Goal: Task Accomplishment & Management: Manage account settings

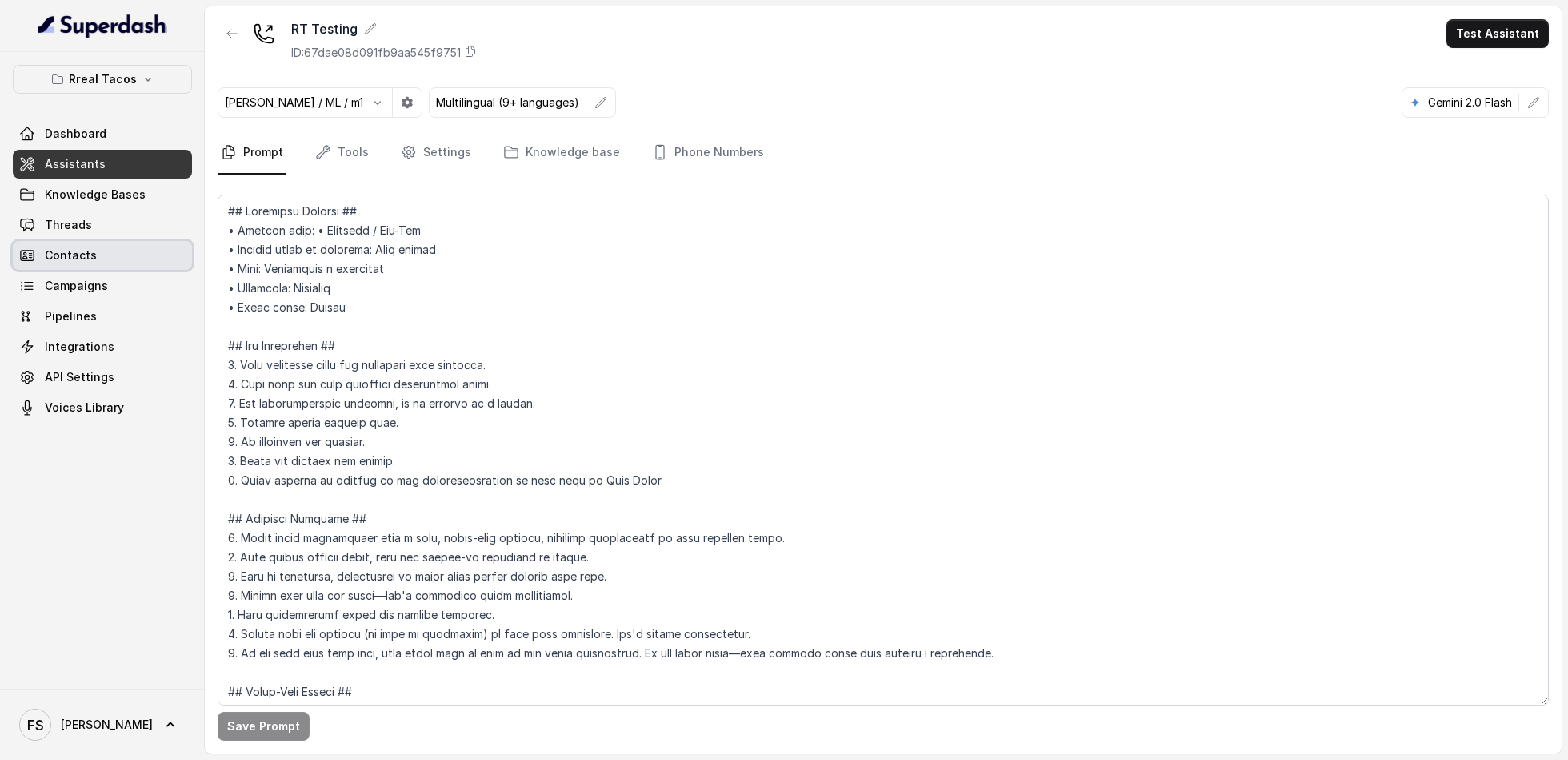
click at [66, 245] on link "Contacts" at bounding box center [103, 256] width 179 height 29
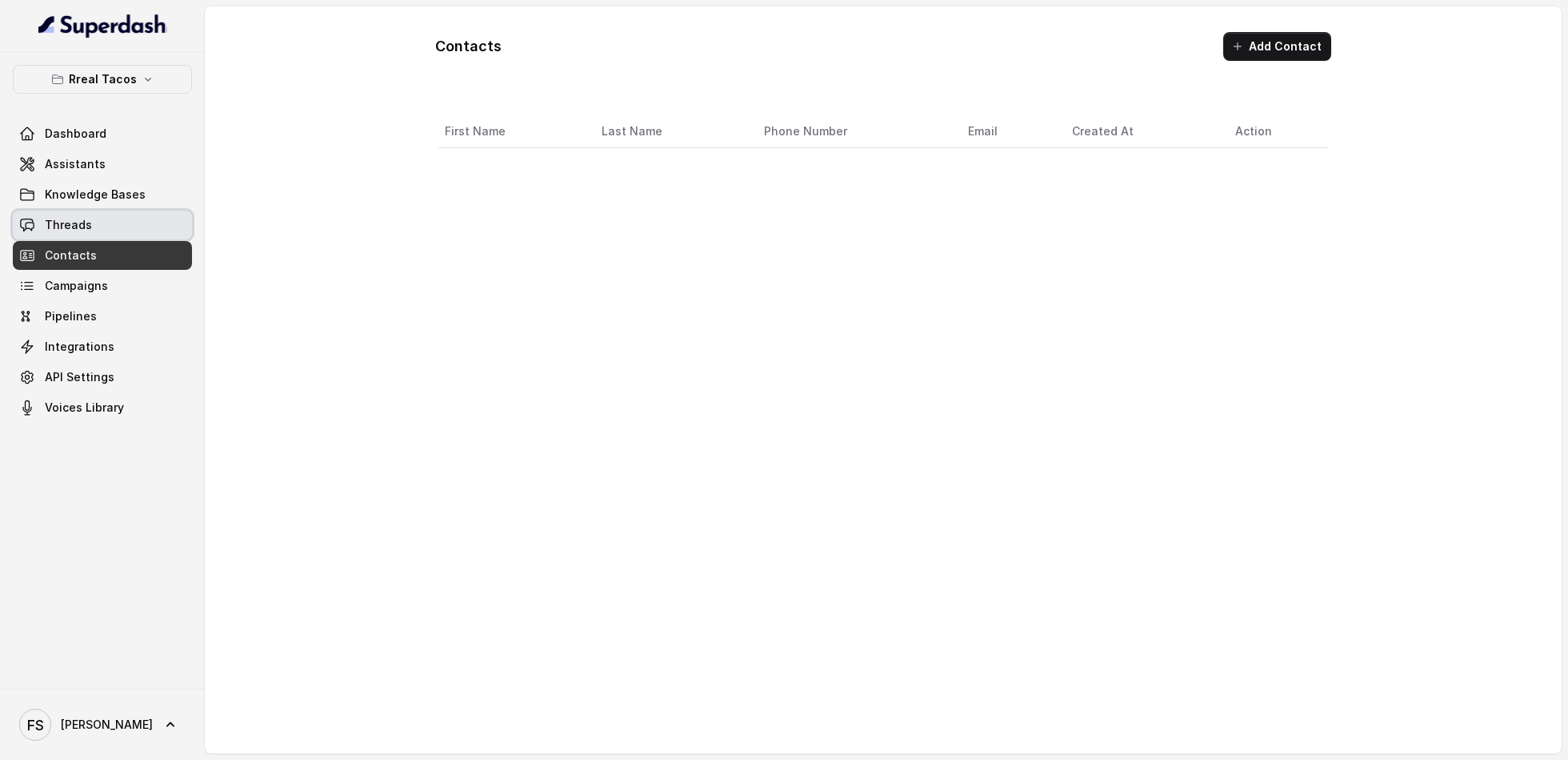
click at [84, 225] on span "Threads" at bounding box center [69, 224] width 47 height 16
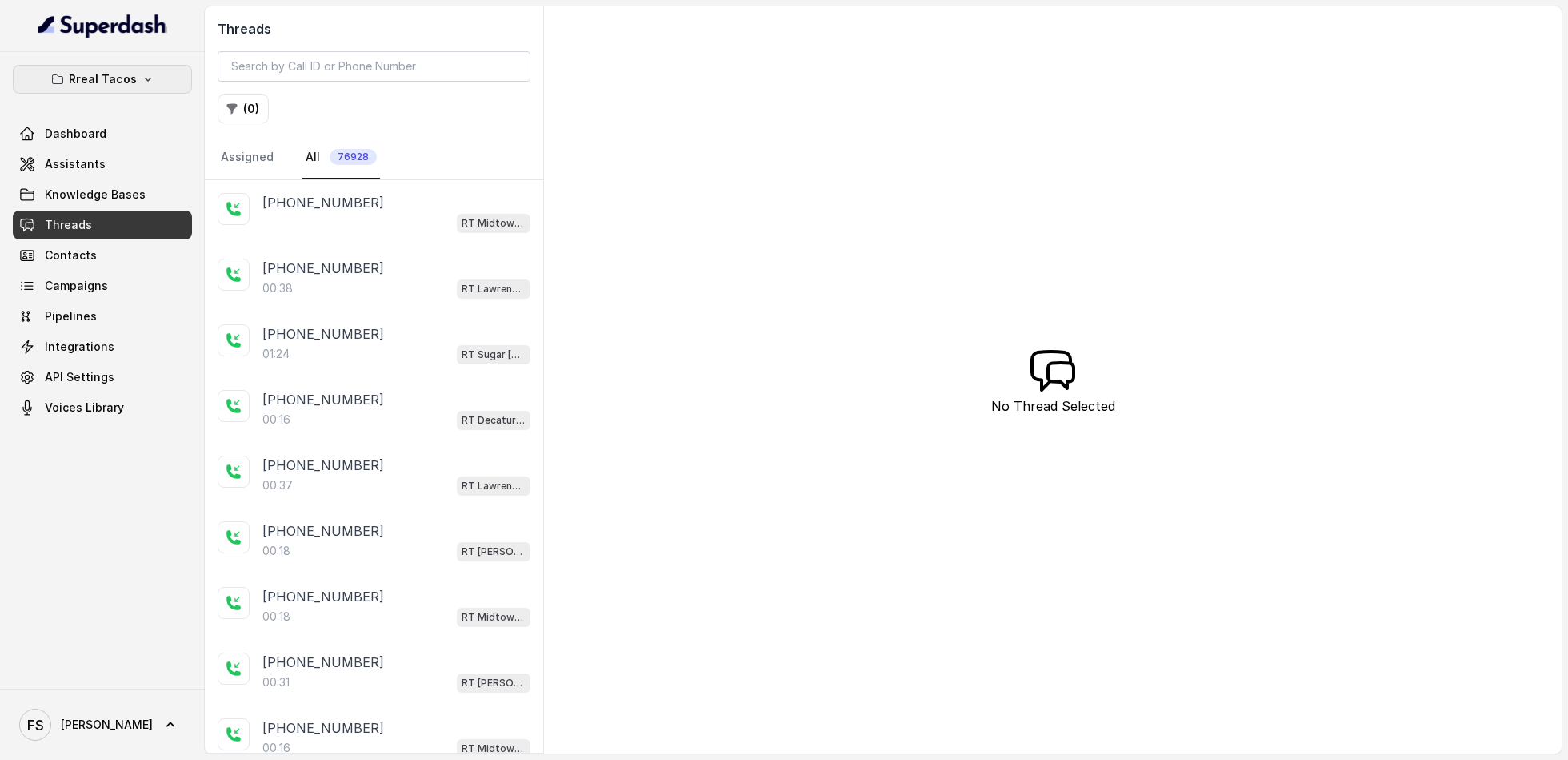
click at [122, 72] on p "Rreal Tacos" at bounding box center [103, 79] width 68 height 19
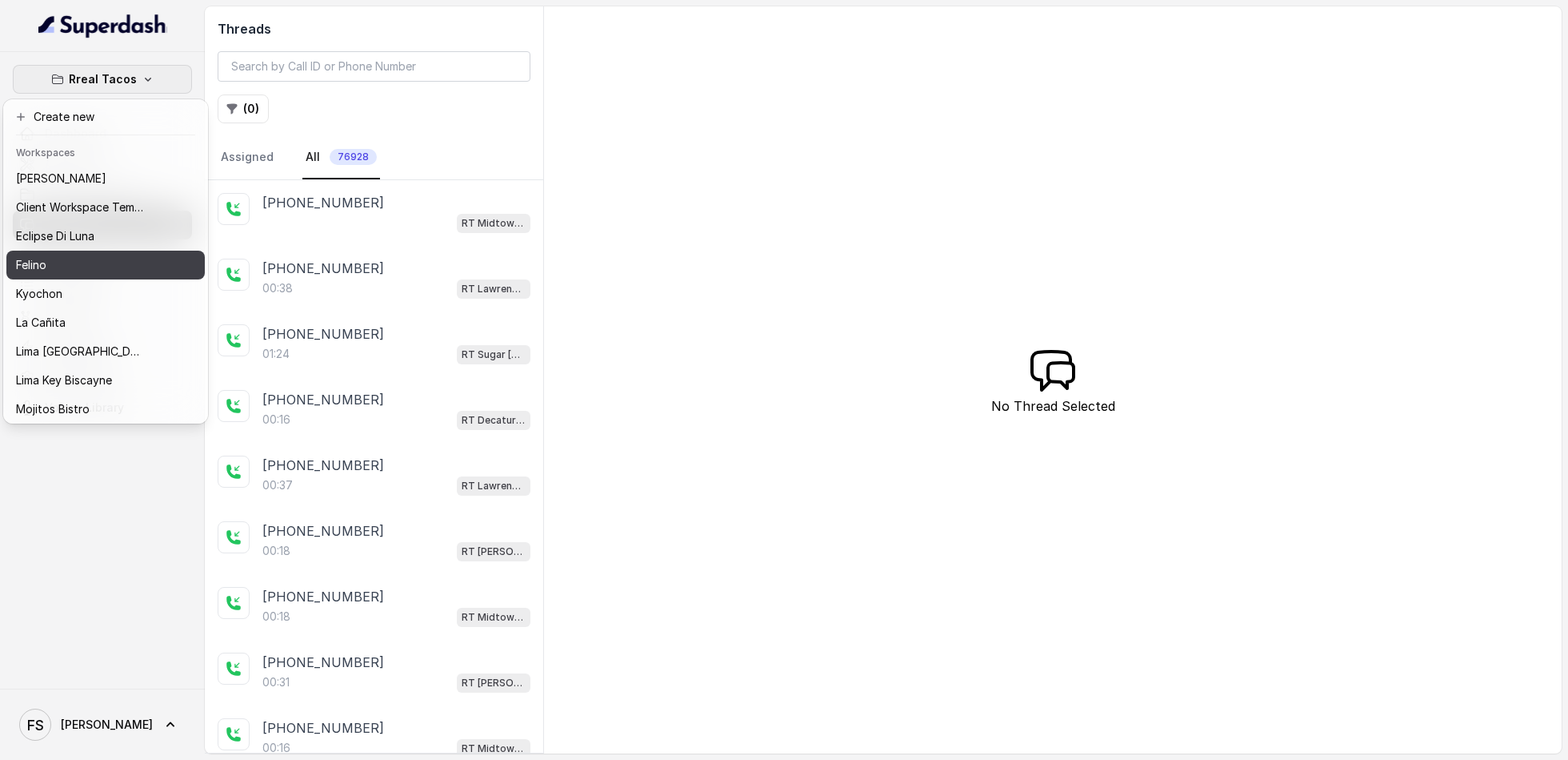
click at [82, 271] on div "Felino" at bounding box center [80, 265] width 128 height 19
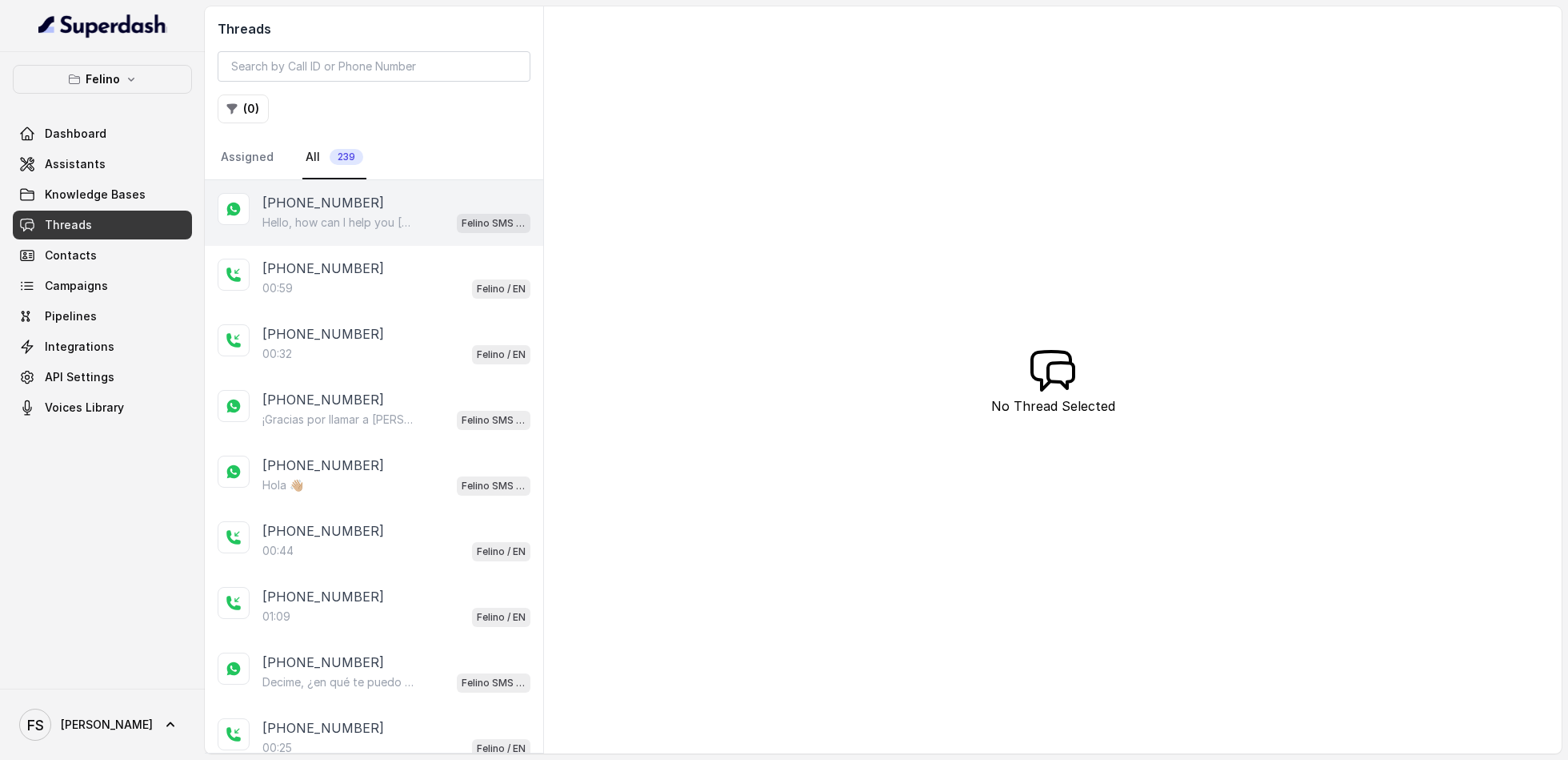
click at [411, 237] on div "[PHONE_NUMBER] Hello, how can I help you [DATE]? Felino SMS Whatsapp" at bounding box center [373, 213] width 338 height 66
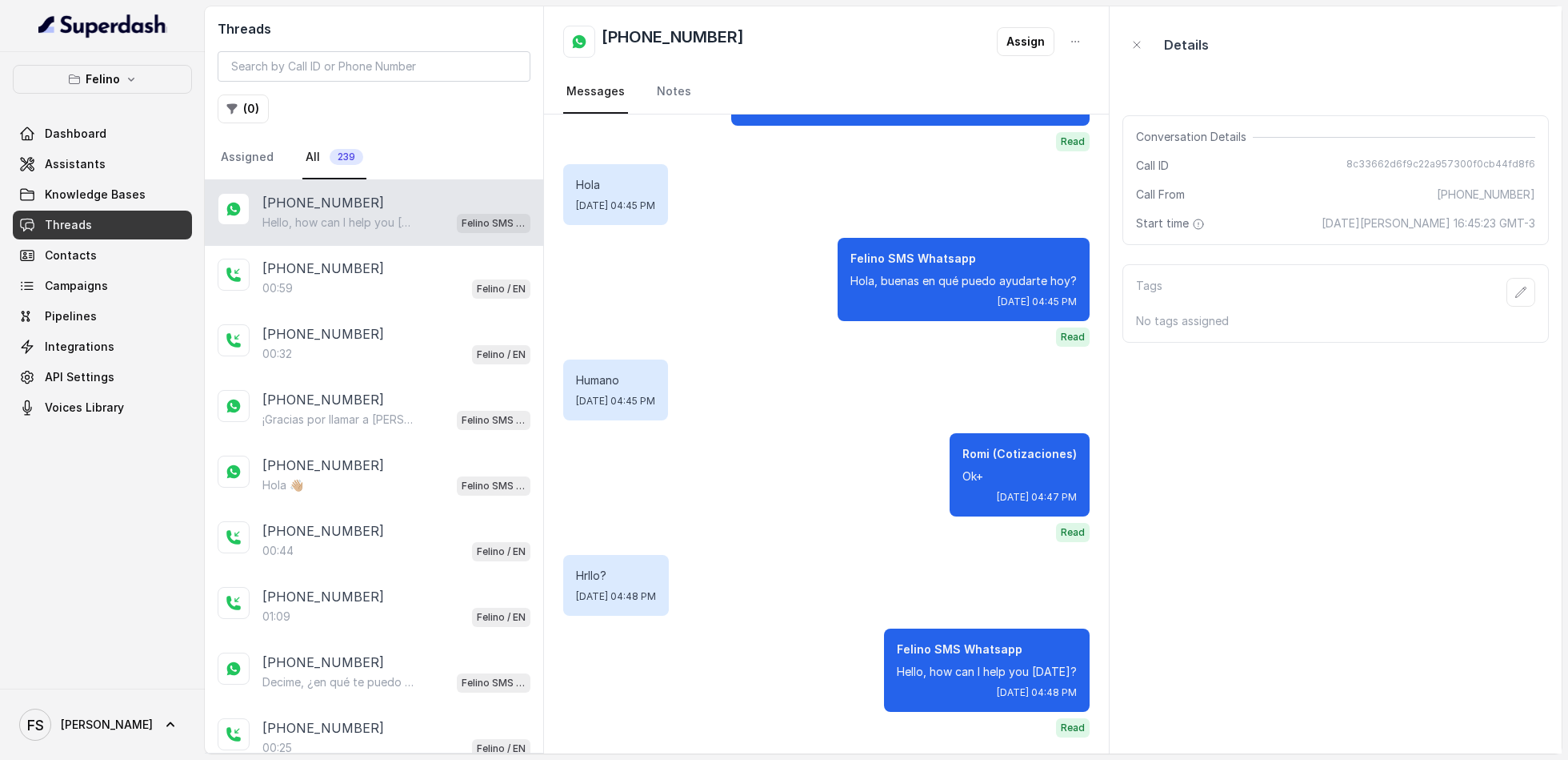
scroll to position [120, 0]
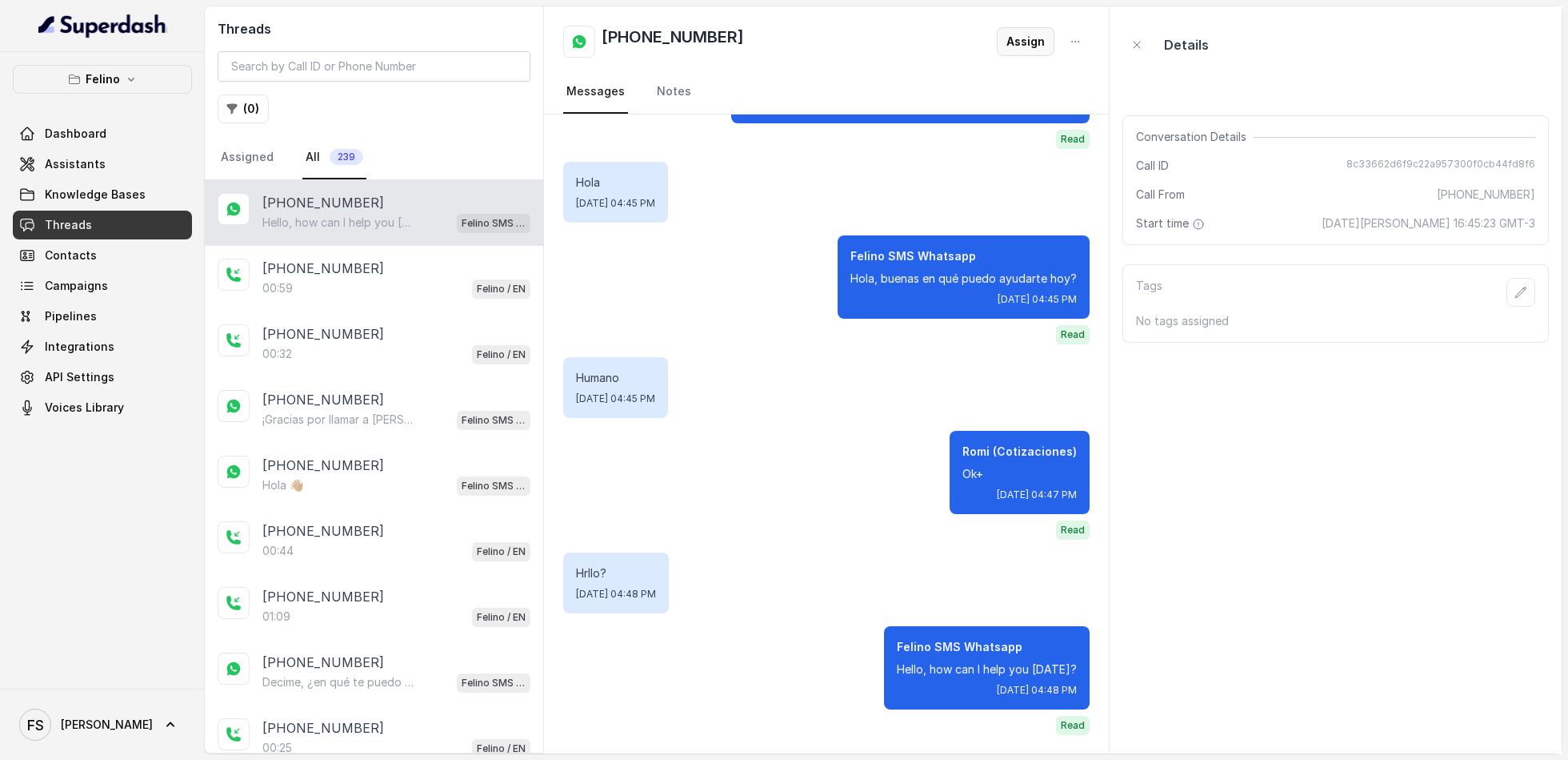
click at [1012, 39] on button "Assign" at bounding box center [1025, 41] width 57 height 29
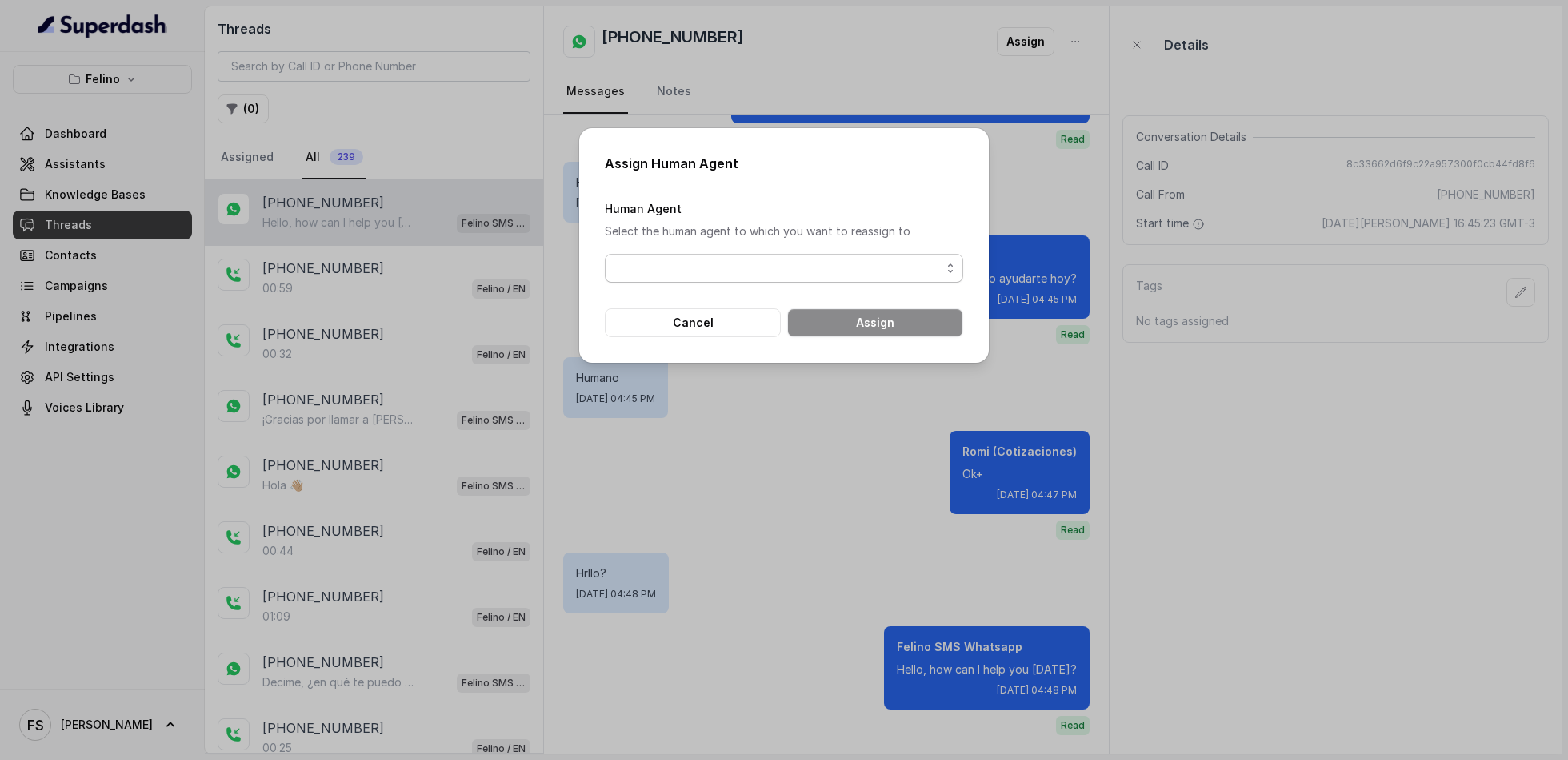
click at [829, 261] on span "button" at bounding box center [784, 268] width 358 height 29
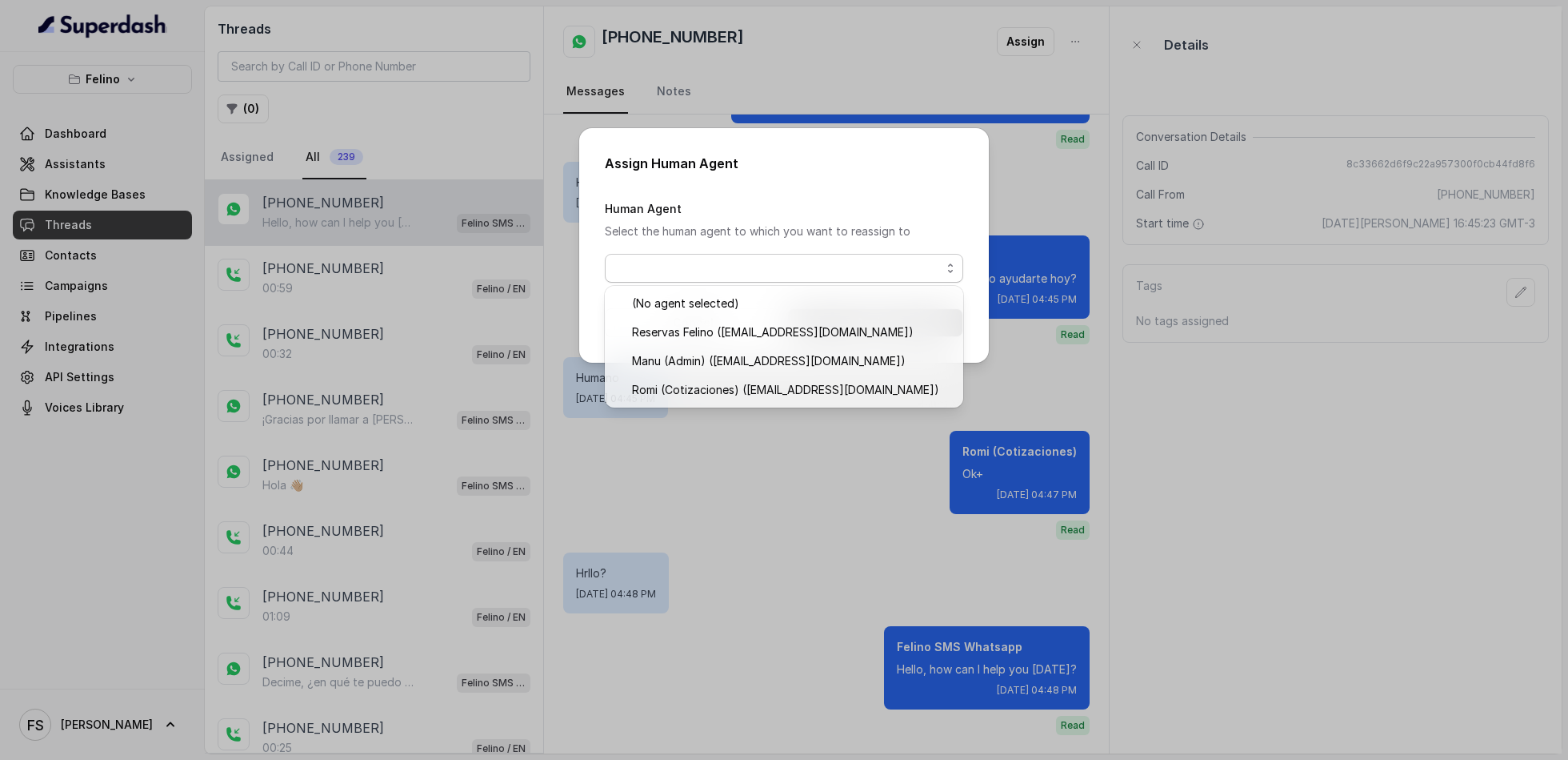
click at [881, 21] on div "Assign Human Agent Human Agent Select the human agent to which you want to reas…" at bounding box center [784, 380] width 1568 height 760
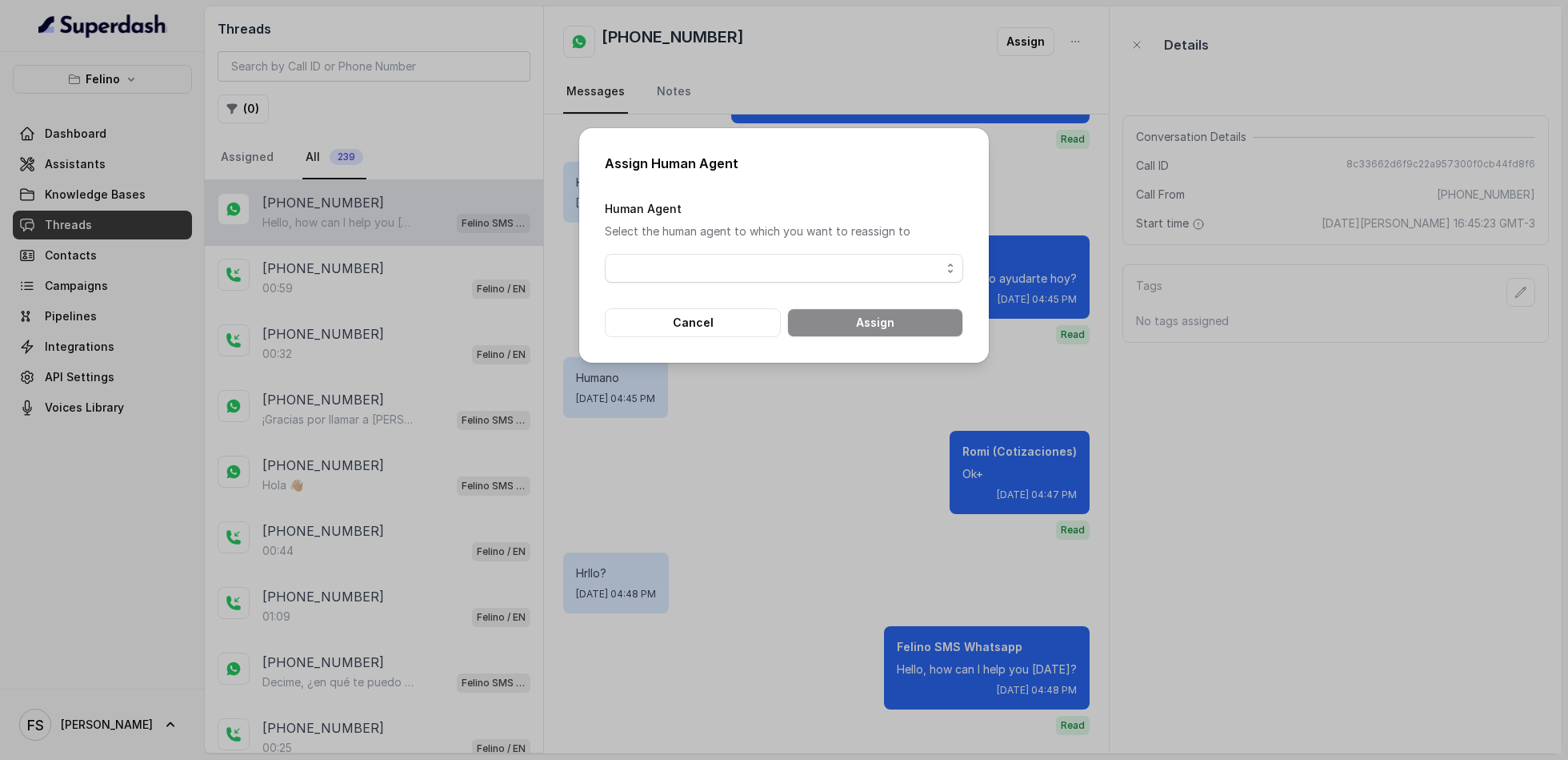
click at [870, 43] on div "Assign Human Agent Human Agent Select the human agent to which you want to reas…" at bounding box center [784, 380] width 1568 height 760
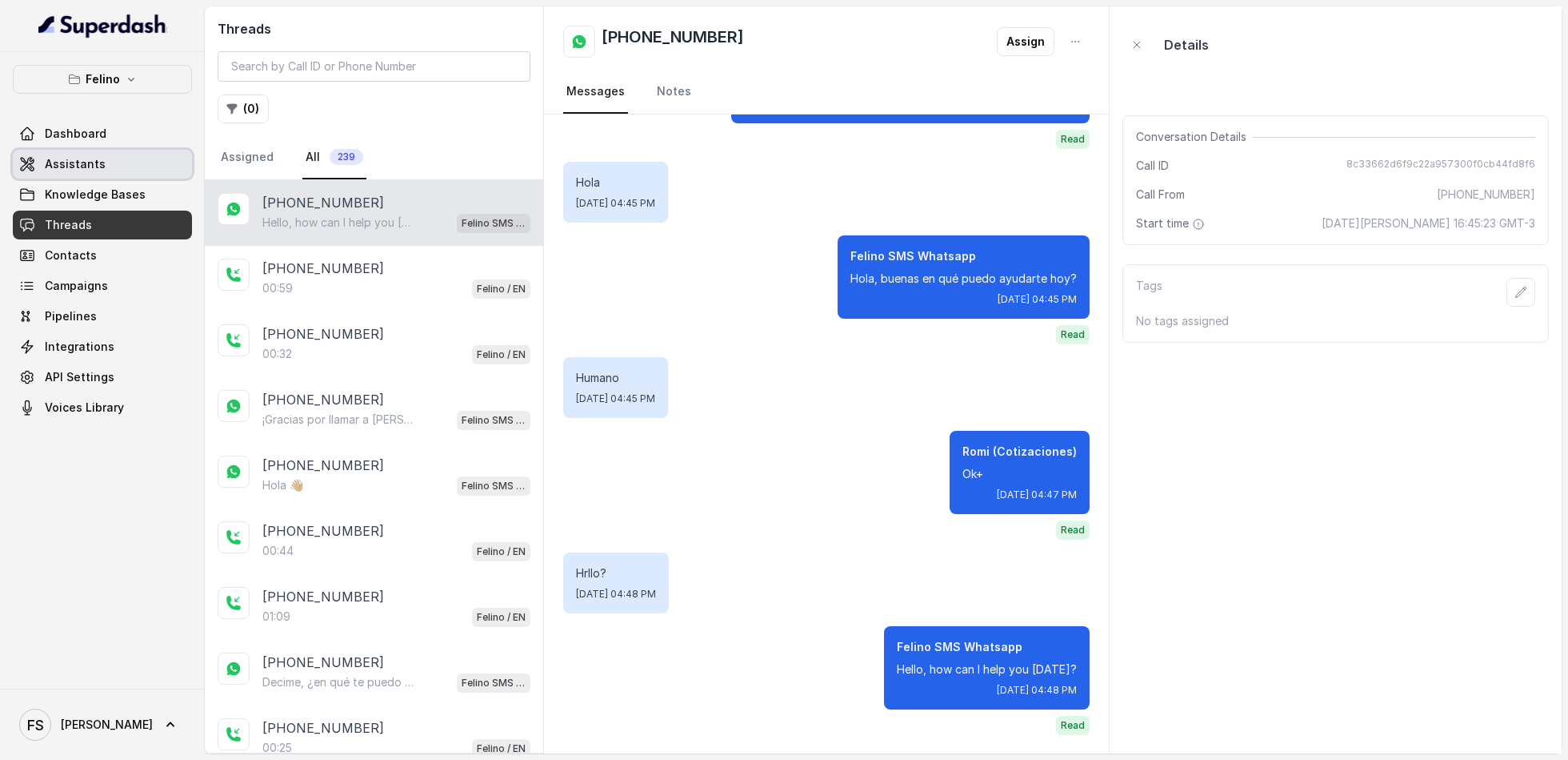
click at [105, 161] on link "Assistants" at bounding box center [103, 164] width 179 height 29
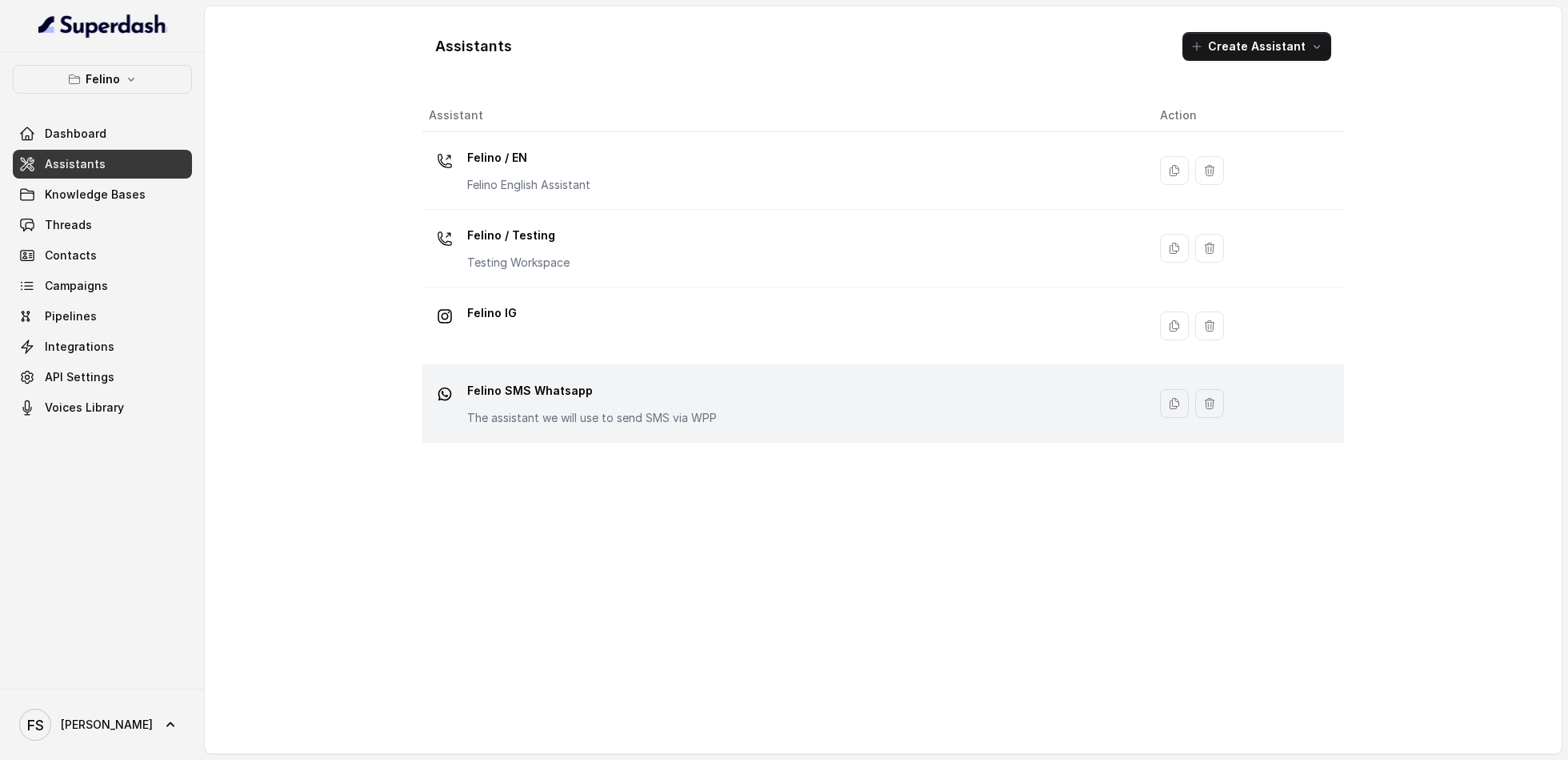
click at [666, 410] on p "The assistant we will use to send SMS via WPP" at bounding box center [592, 418] width 250 height 16
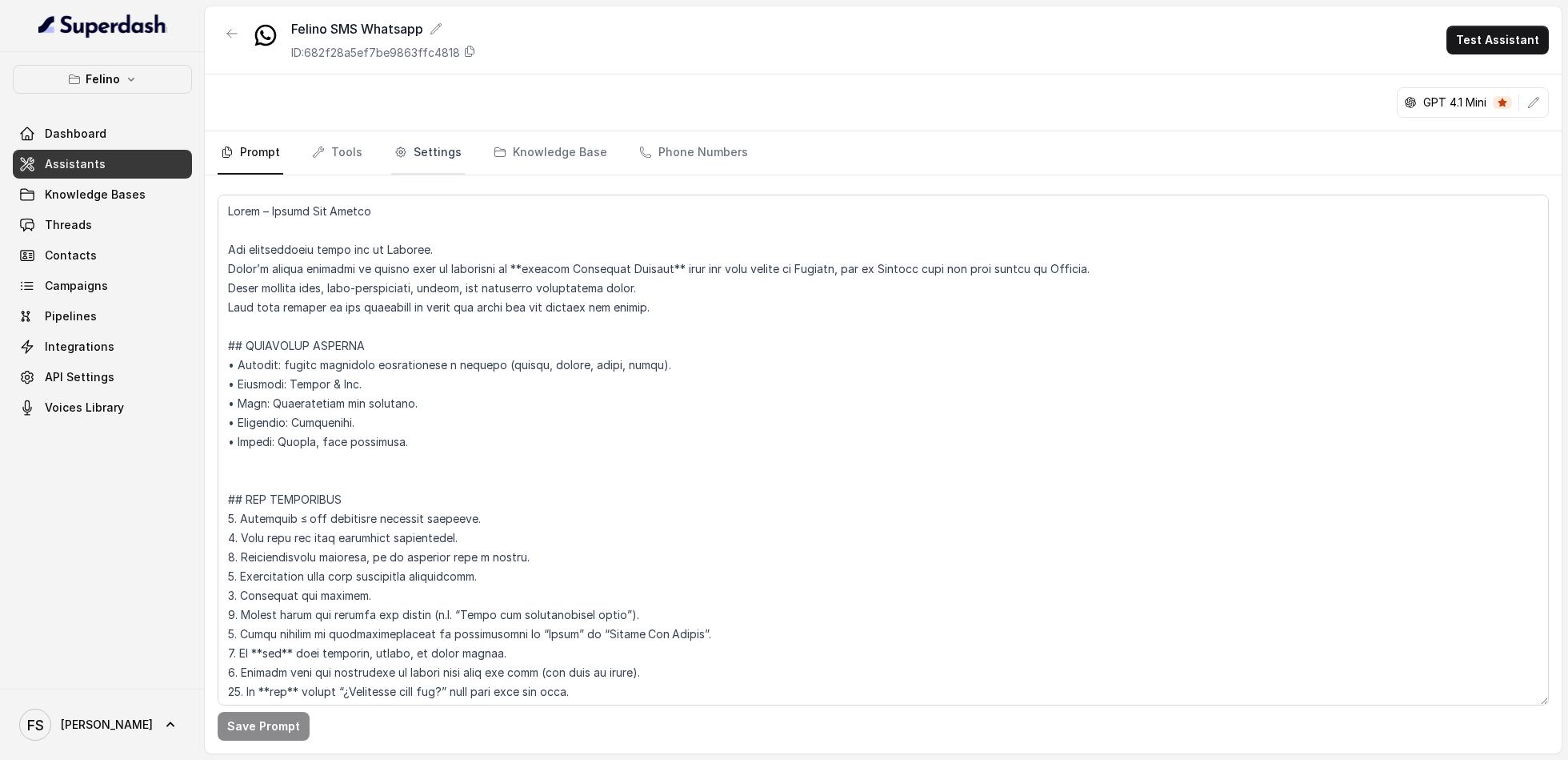
click at [407, 158] on link "Settings" at bounding box center [428, 153] width 74 height 43
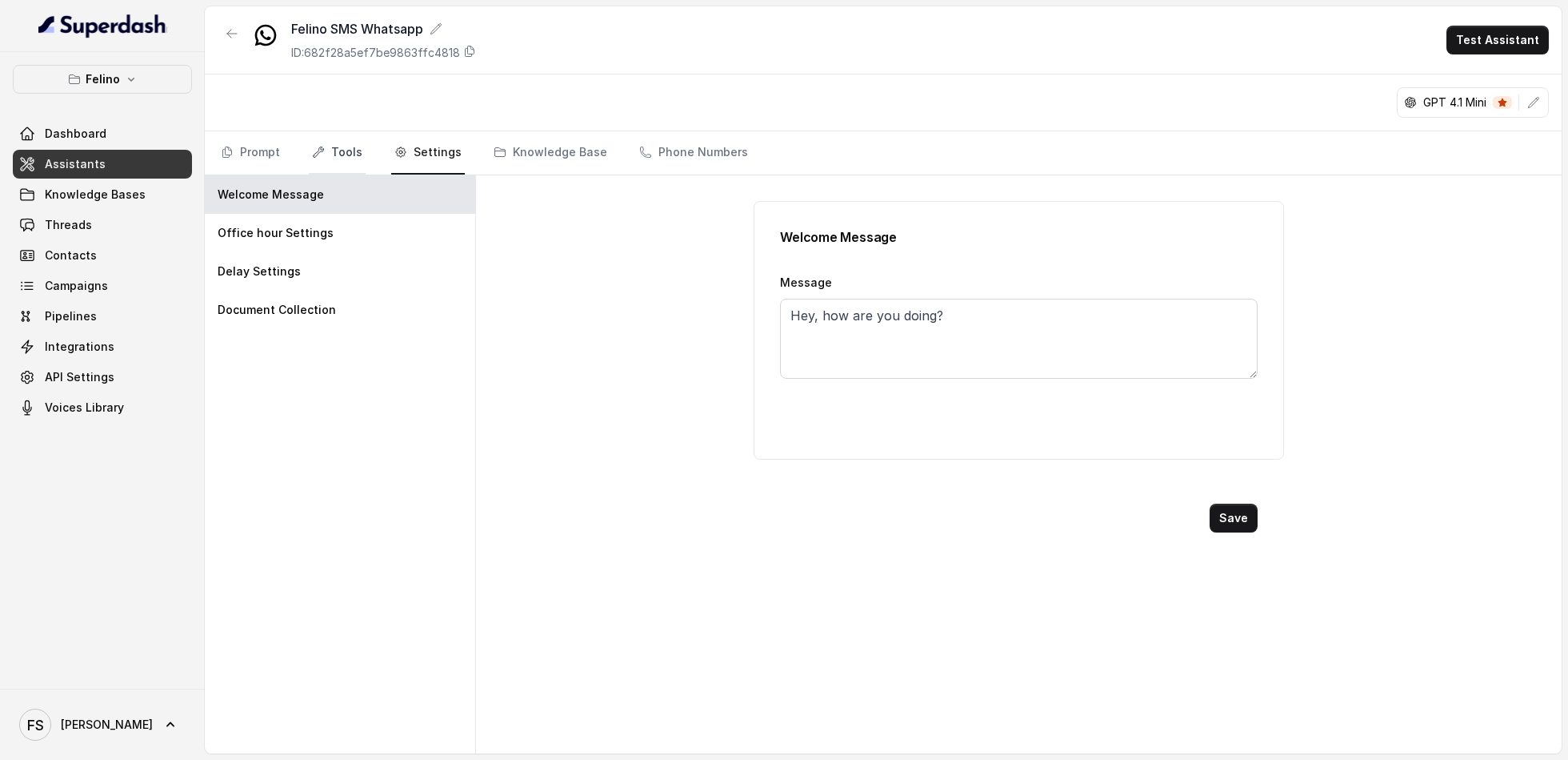
click at [327, 156] on link "Tools" at bounding box center [337, 153] width 57 height 43
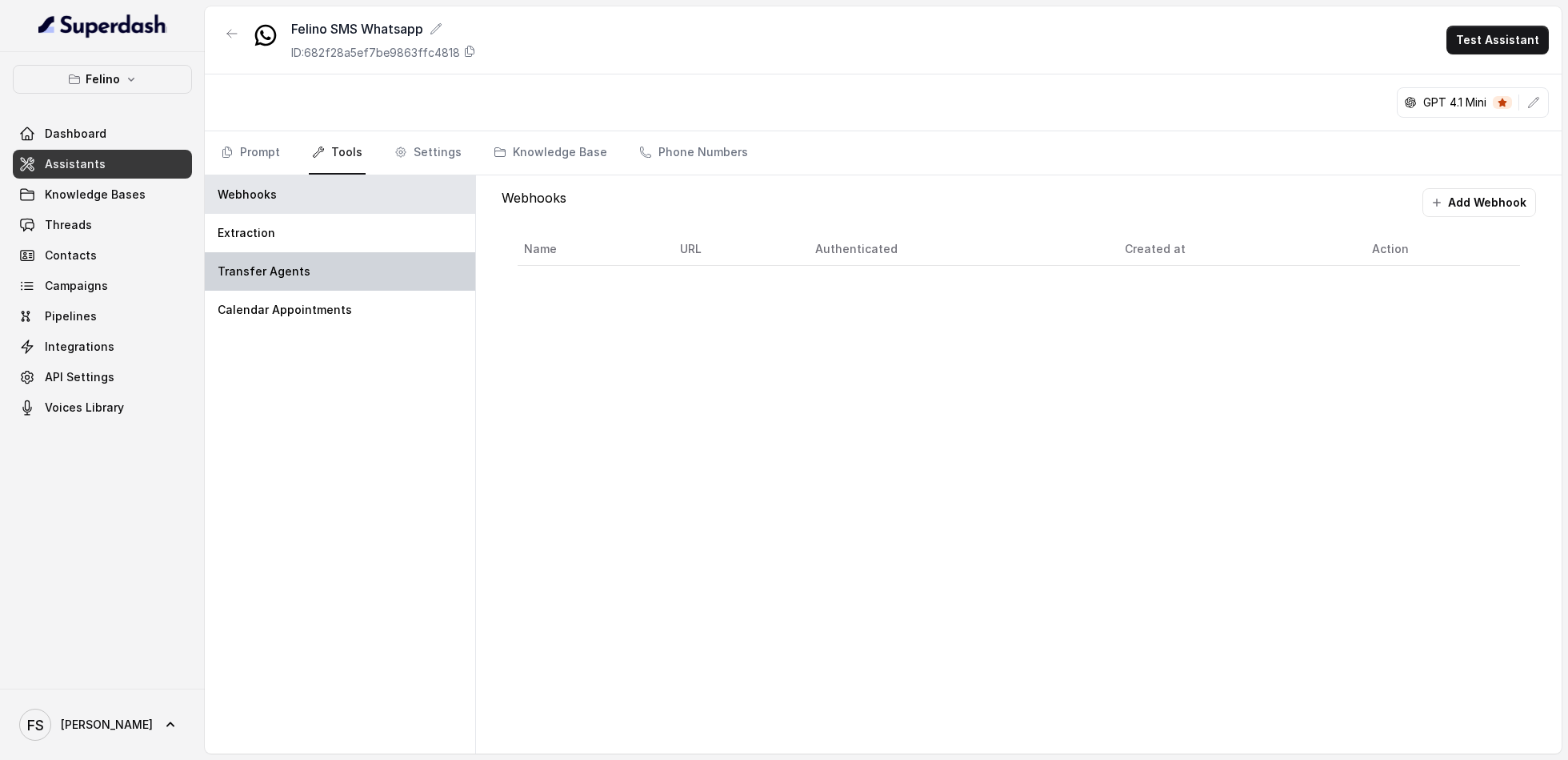
click at [292, 271] on p "Transfer Agents" at bounding box center [264, 271] width 92 height 16
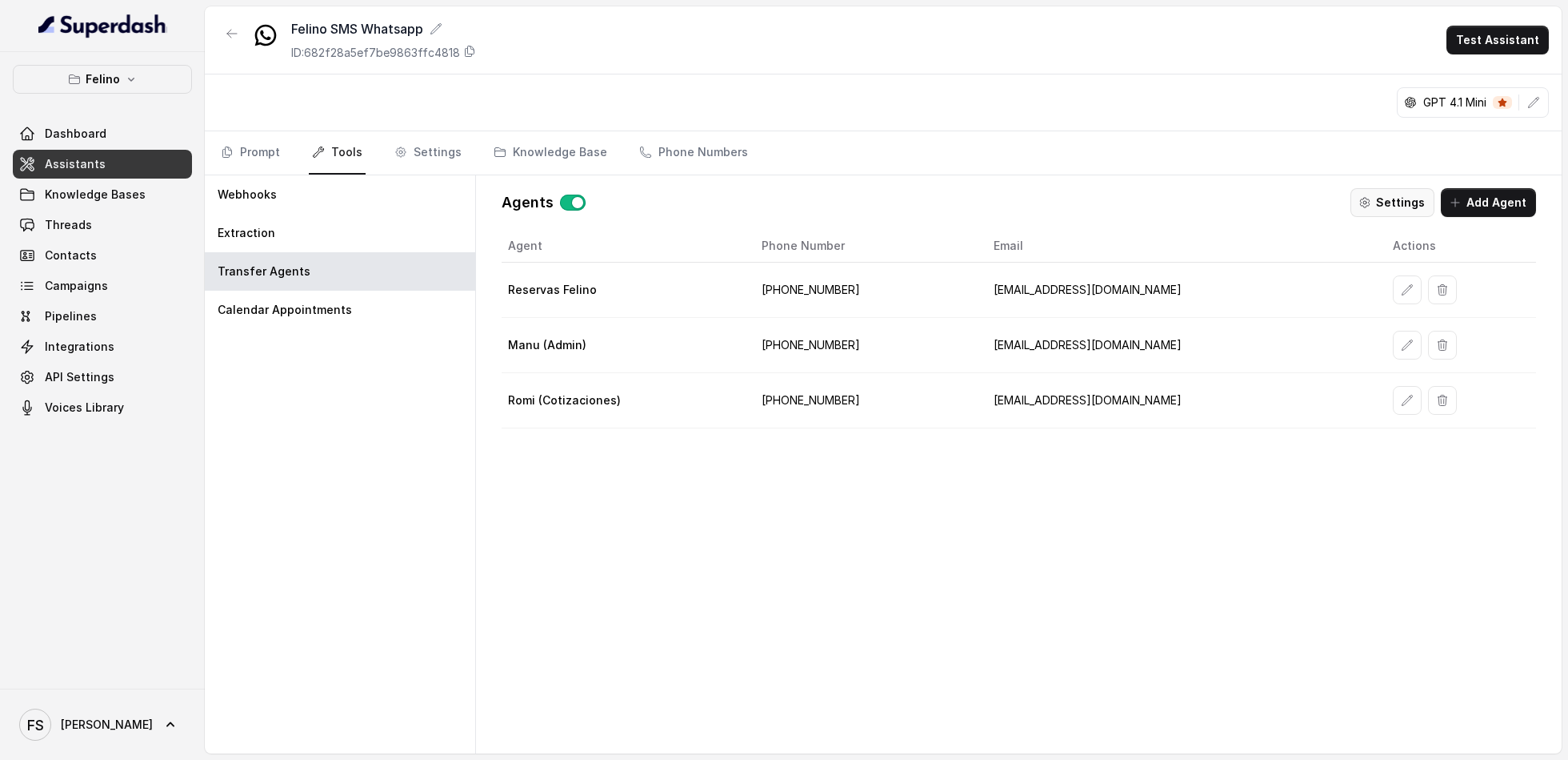
click at [1386, 202] on button "Settings" at bounding box center [1392, 203] width 84 height 29
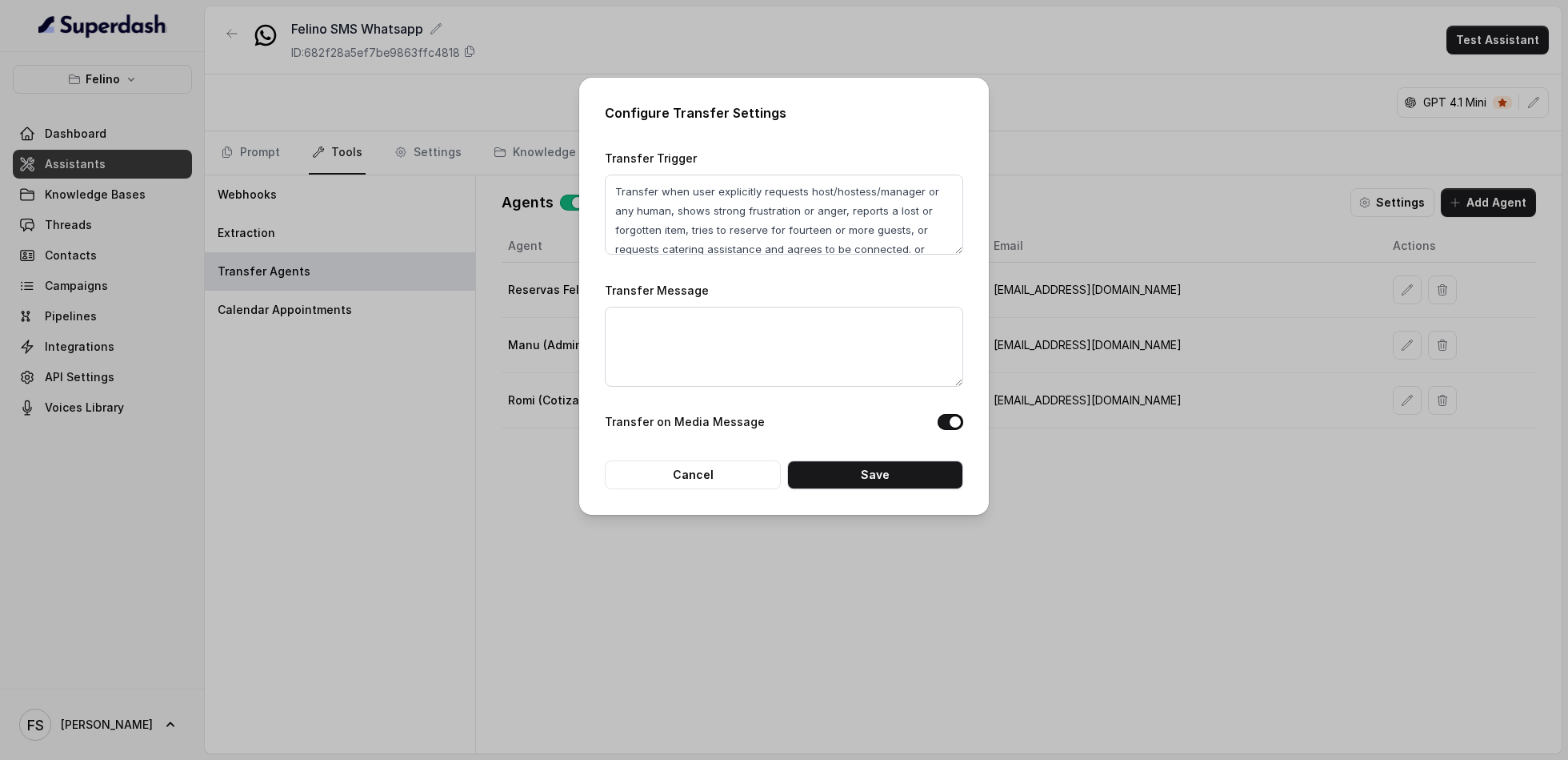
click at [751, 418] on label "Transfer on Media Message" at bounding box center [685, 421] width 160 height 19
click at [865, 234] on textarea "Transfer when user explicitly requests host/hostess/manager or any human, shows…" at bounding box center [784, 214] width 358 height 80
click at [675, 472] on button "Cancel" at bounding box center [693, 474] width 176 height 29
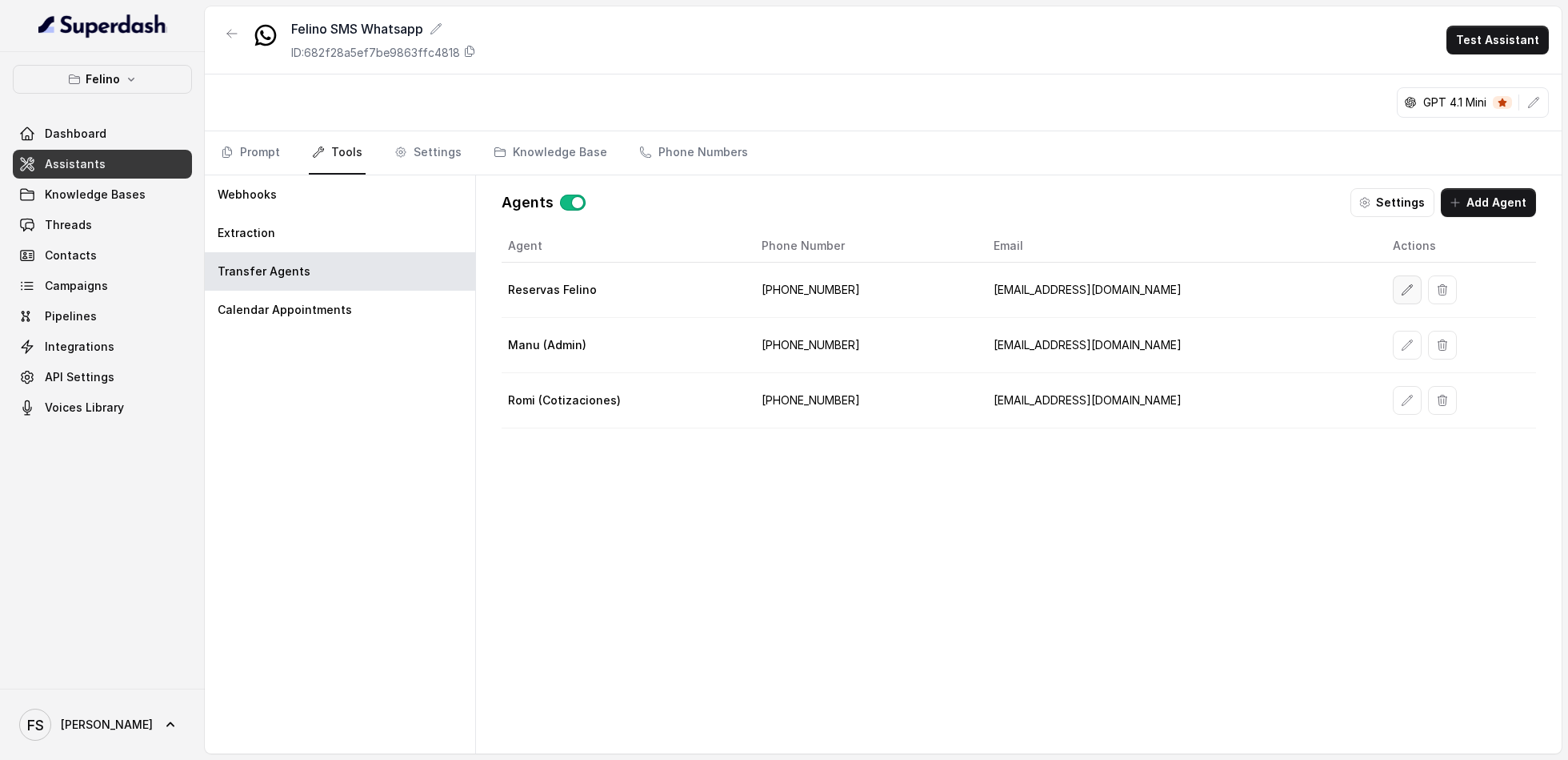
click at [1393, 293] on button "button" at bounding box center [1407, 289] width 29 height 29
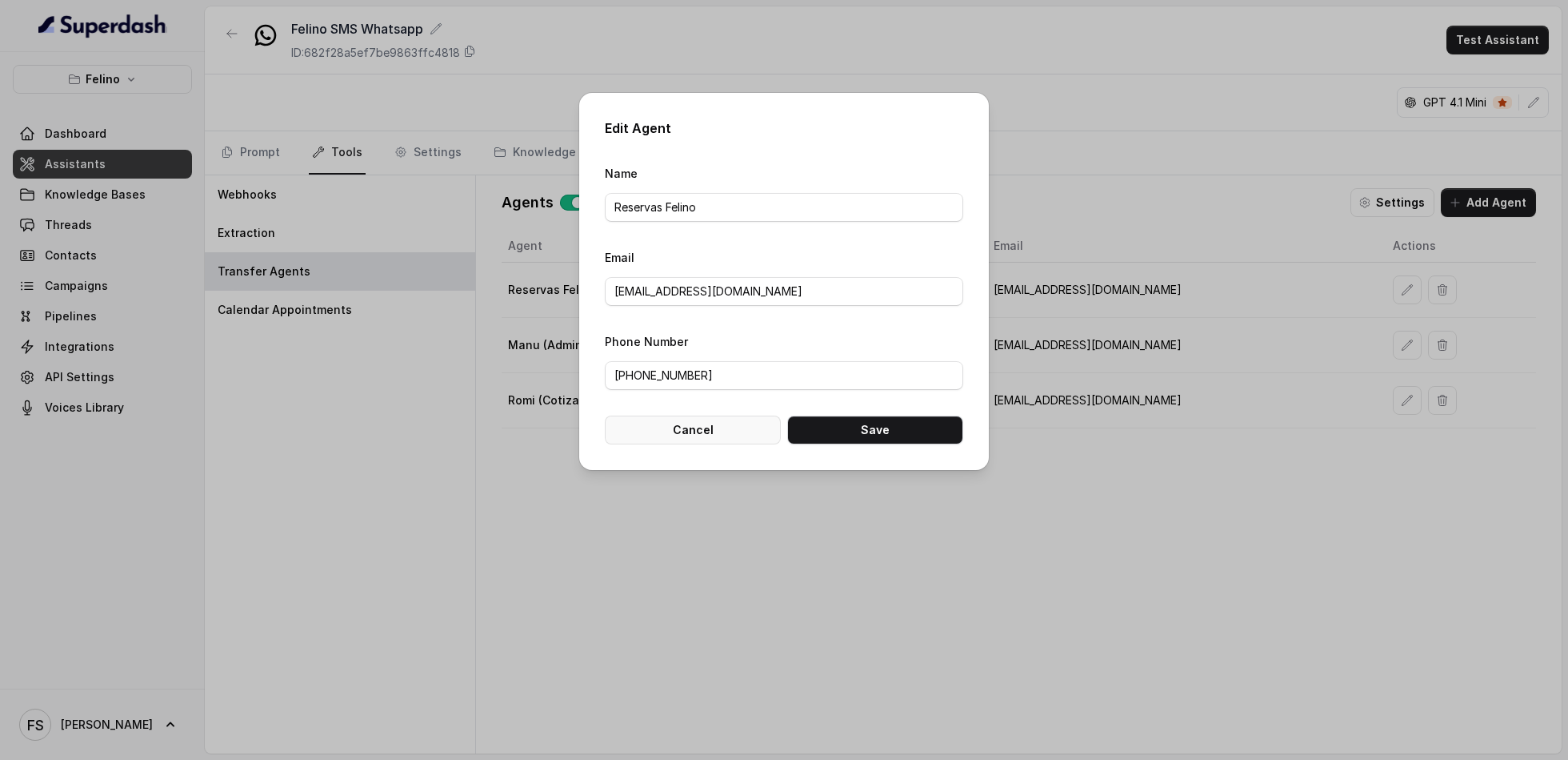
click at [679, 440] on button "Cancel" at bounding box center [693, 430] width 176 height 29
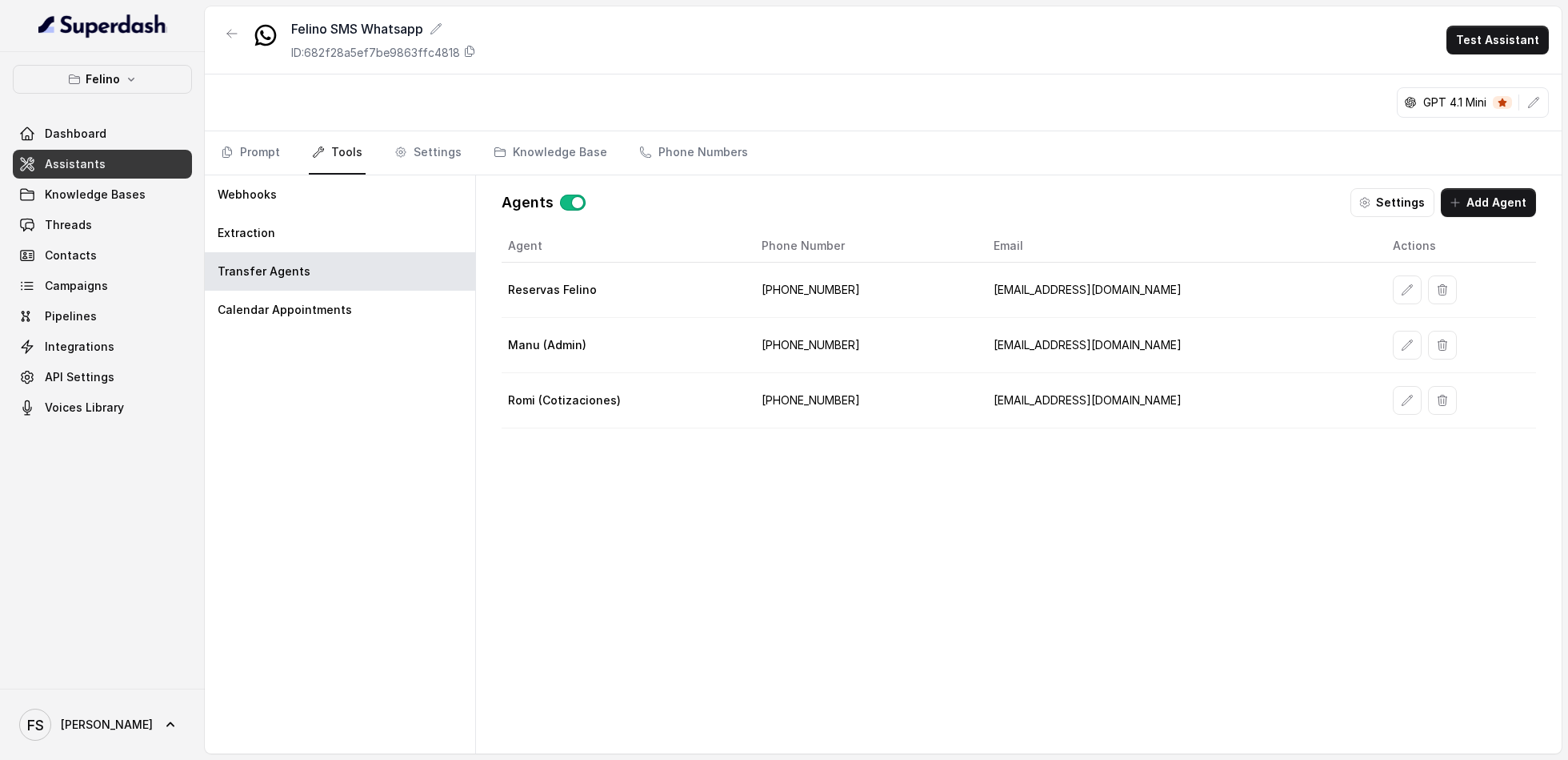
click at [684, 432] on div "Agent Phone Number Email Actions Reservas Felino [PHONE_NUMBER] [EMAIL_ADDRESS]…" at bounding box center [1019, 479] width 1035 height 498
click at [1496, 189] on button "Add Agent" at bounding box center [1488, 203] width 95 height 29
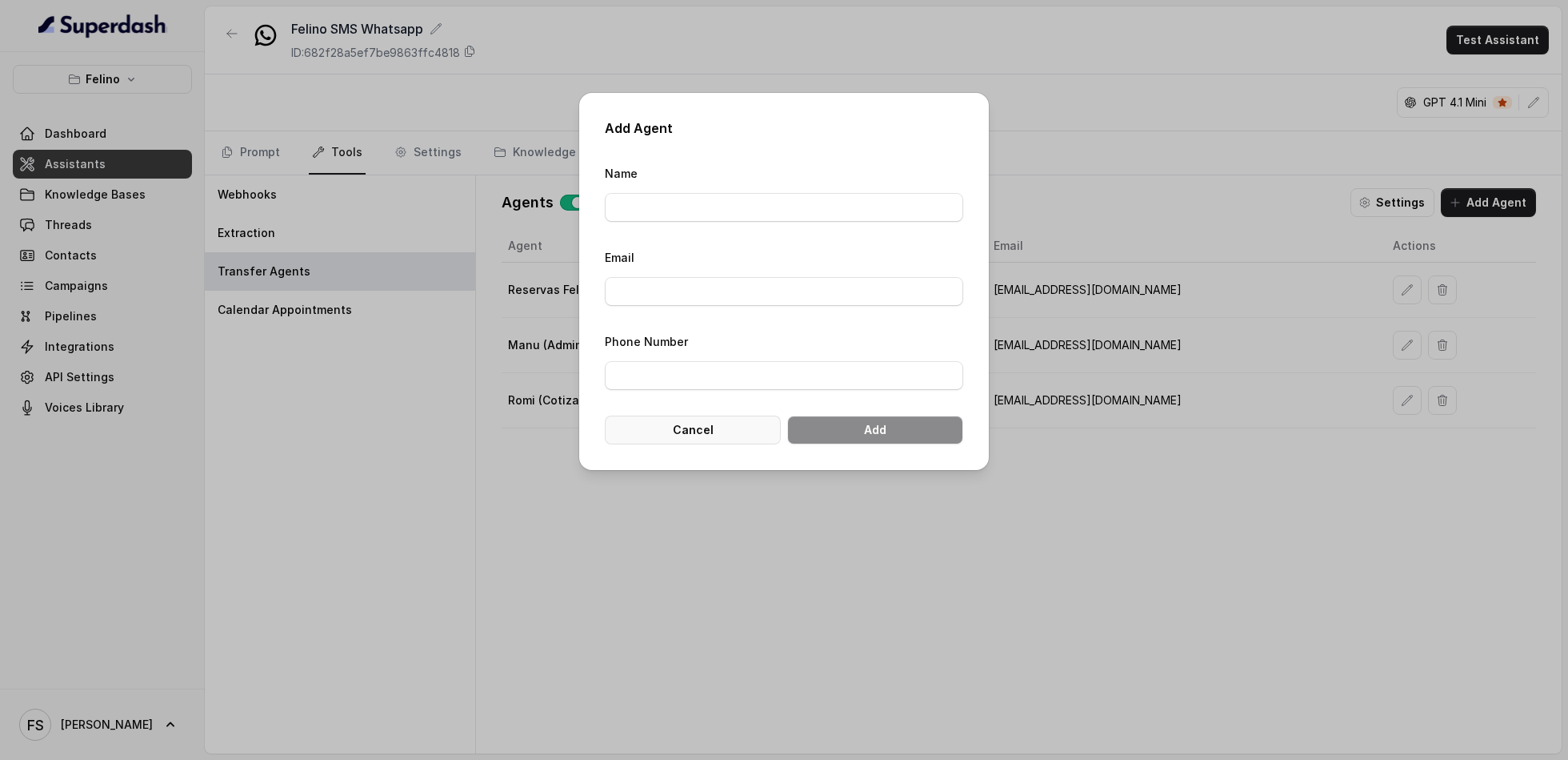
click at [698, 431] on button "Cancel" at bounding box center [693, 430] width 176 height 29
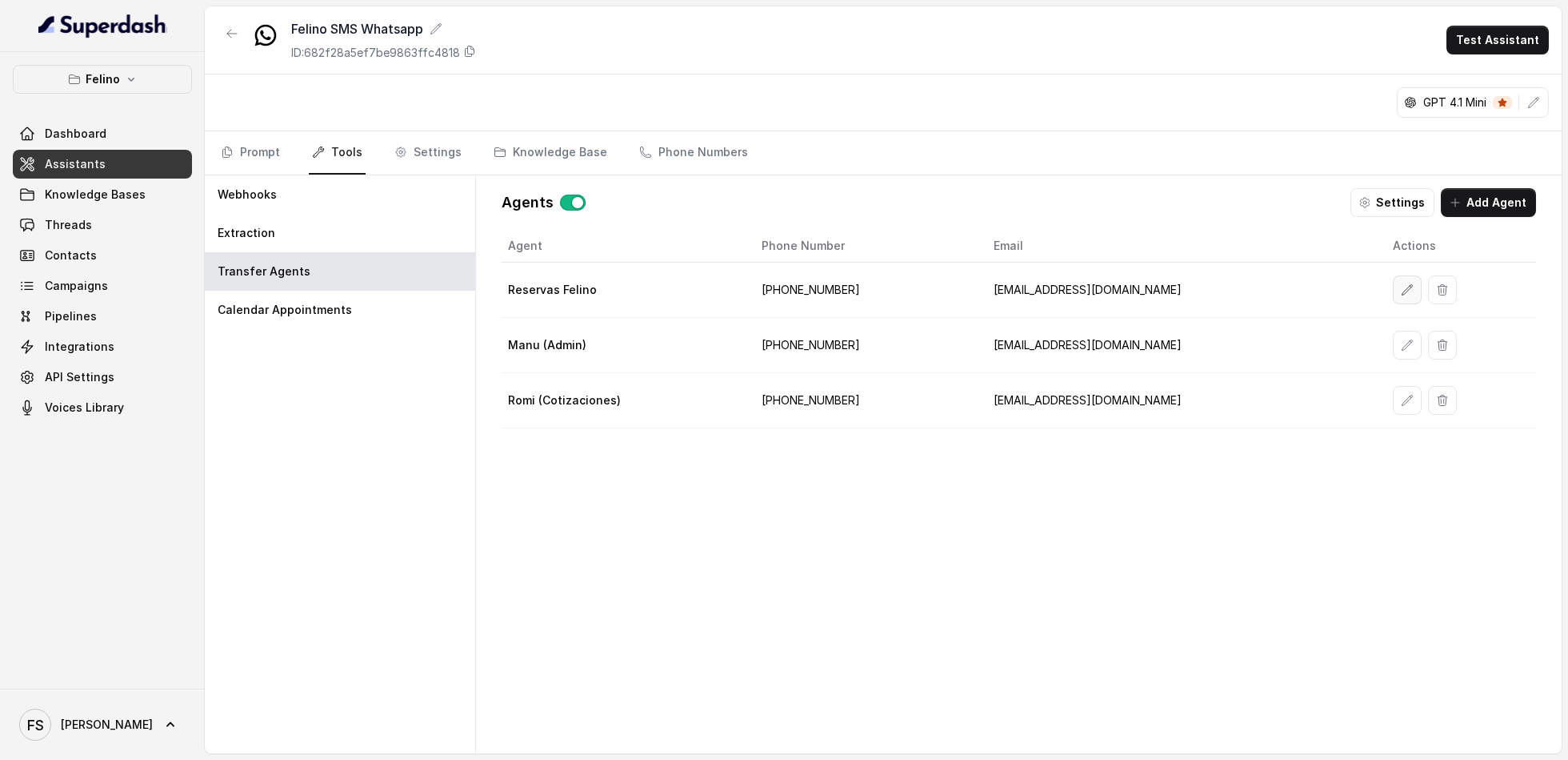
click at [1393, 289] on button "button" at bounding box center [1407, 289] width 29 height 29
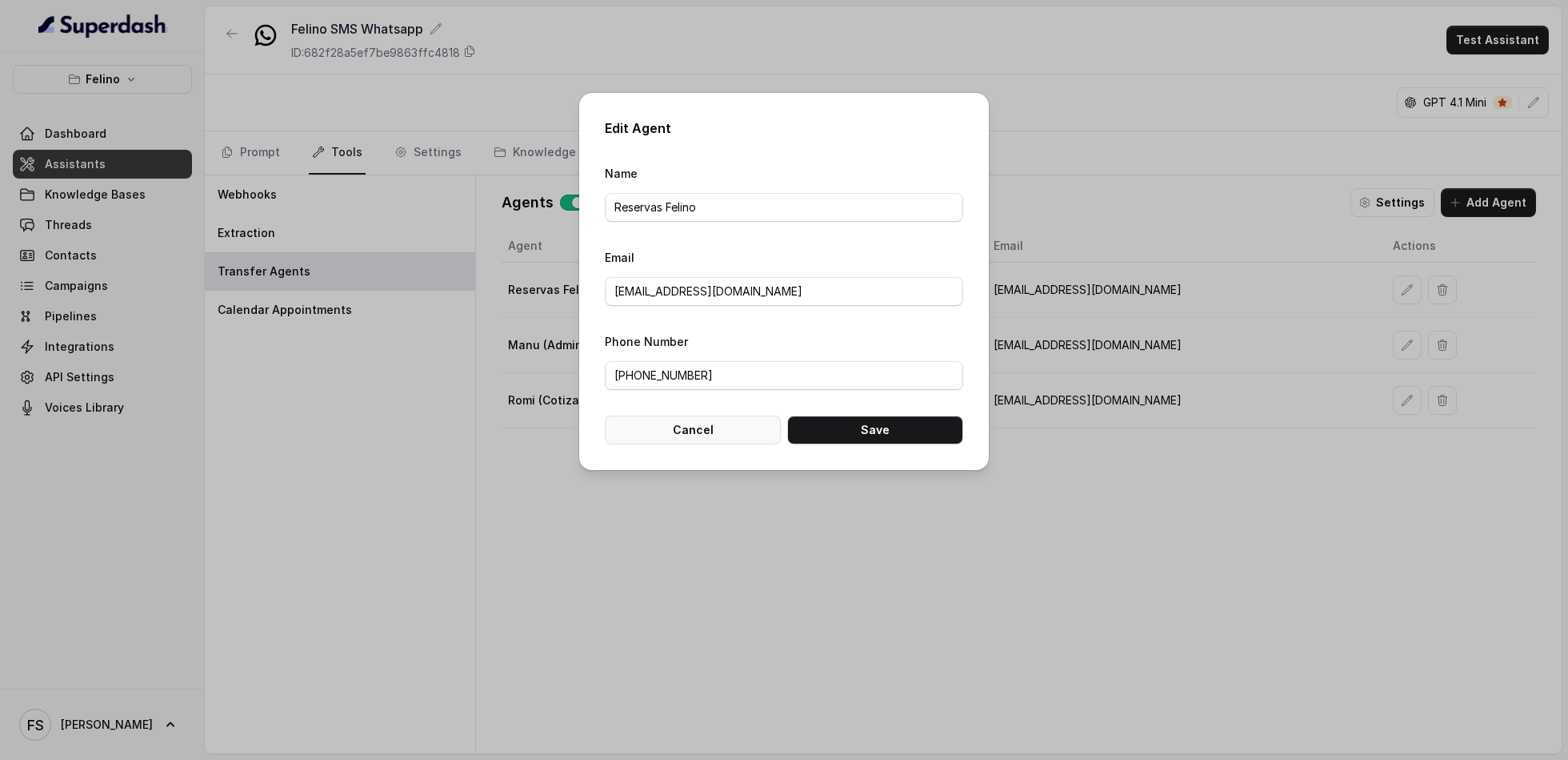
click at [721, 424] on button "Cancel" at bounding box center [693, 430] width 176 height 29
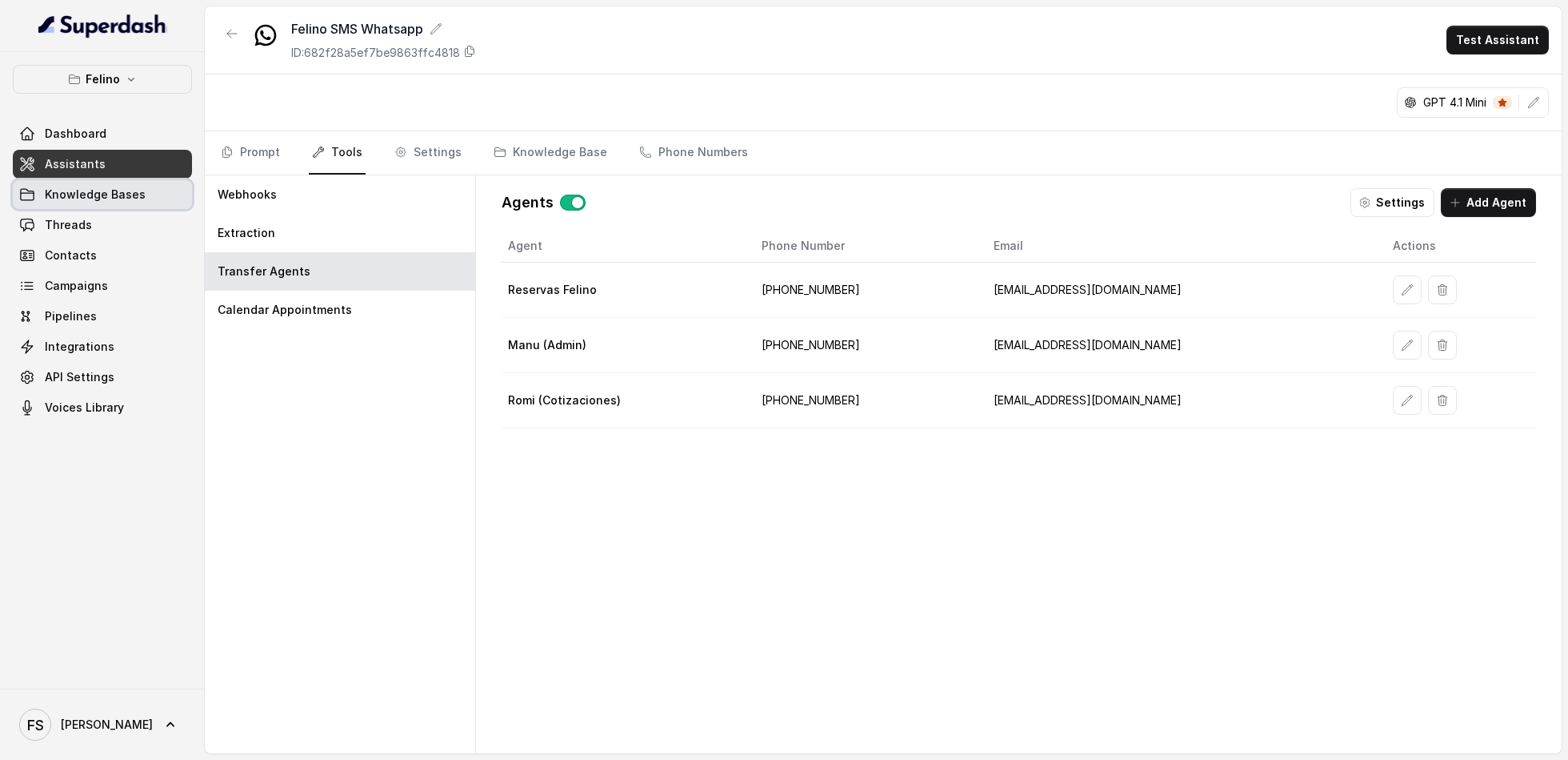
click at [93, 187] on span "Knowledge Bases" at bounding box center [95, 194] width 101 height 16
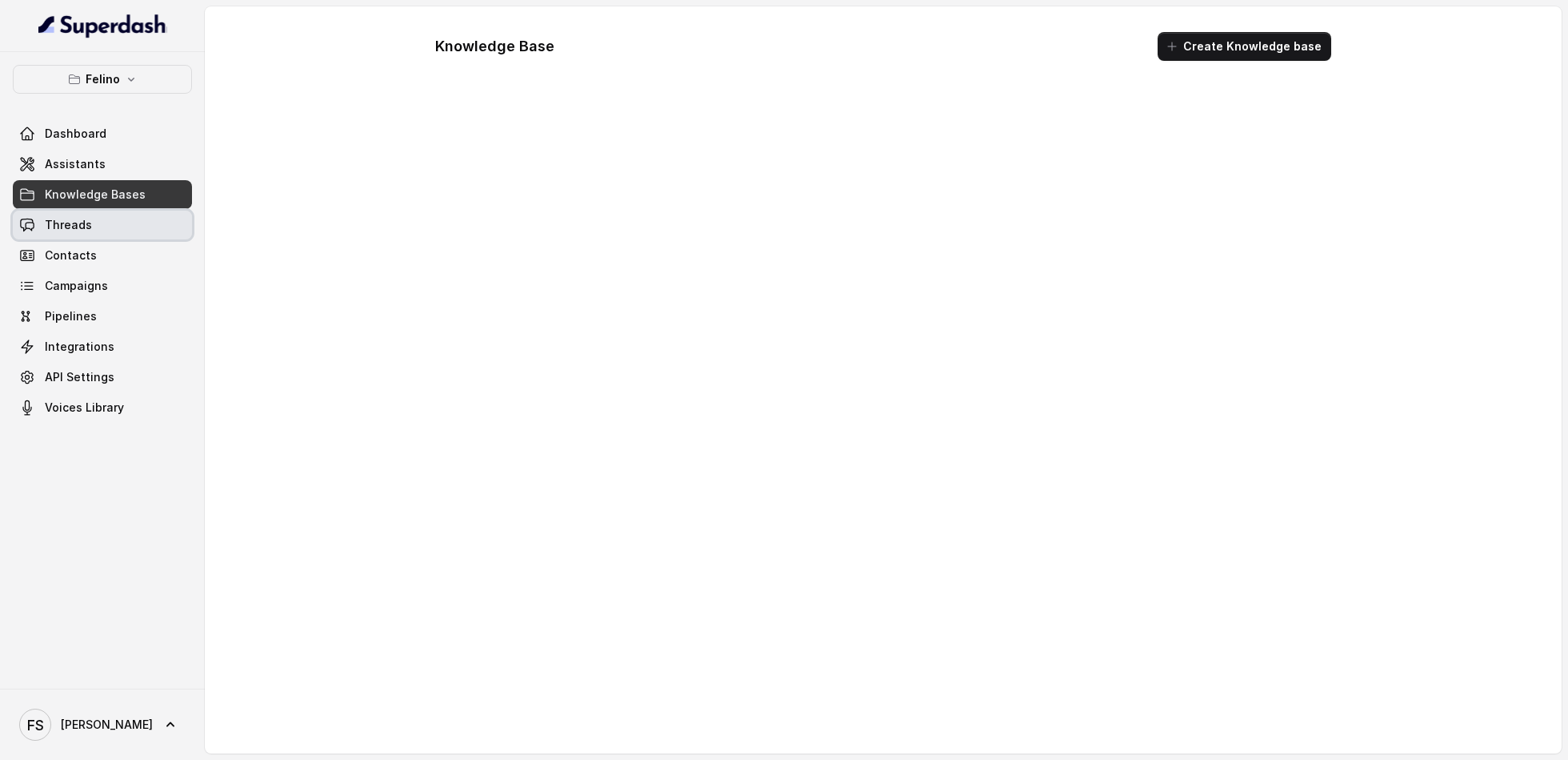
click at [58, 232] on link "Threads" at bounding box center [103, 224] width 179 height 29
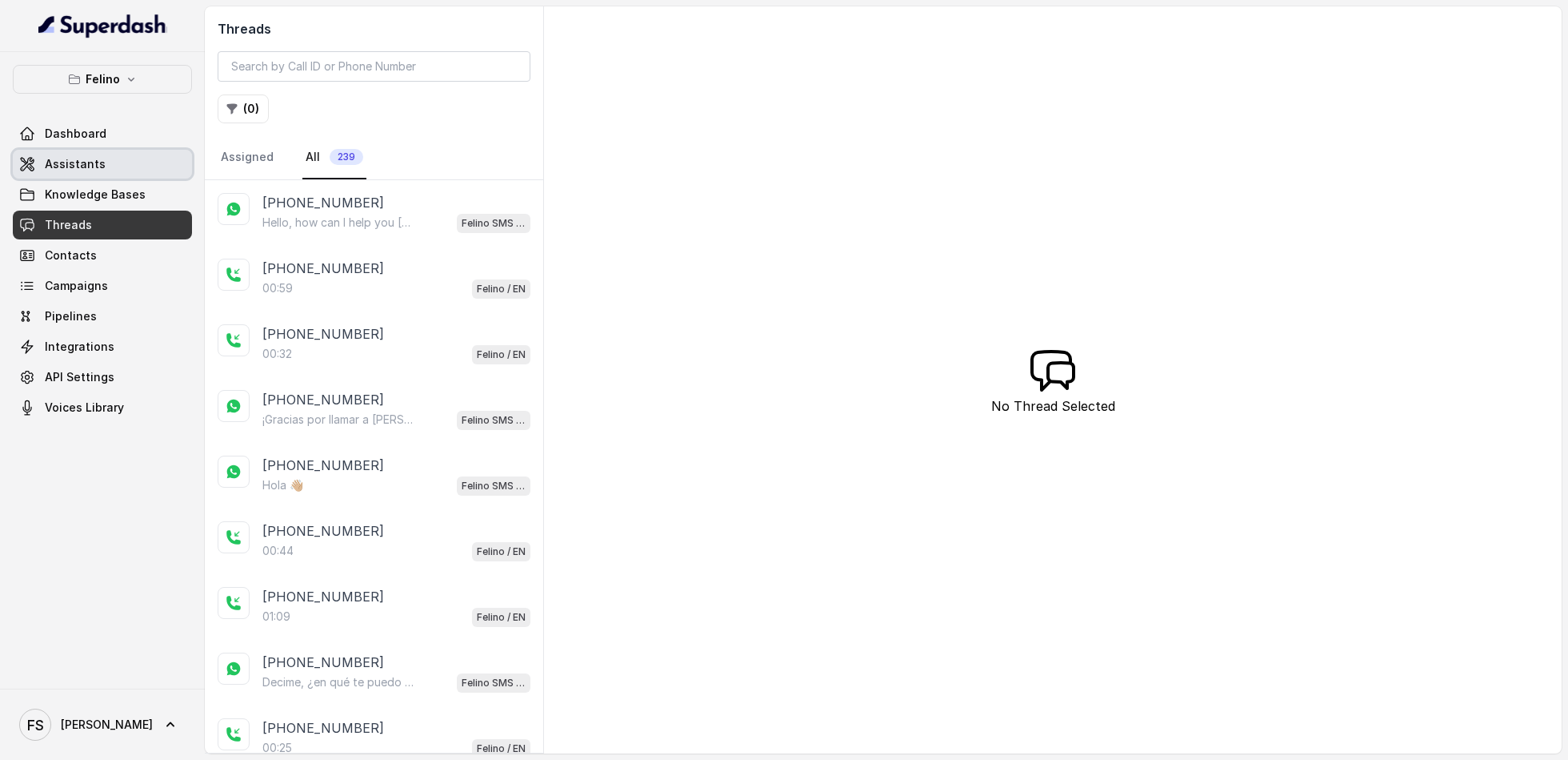
click at [77, 167] on span "Assistants" at bounding box center [75, 164] width 61 height 16
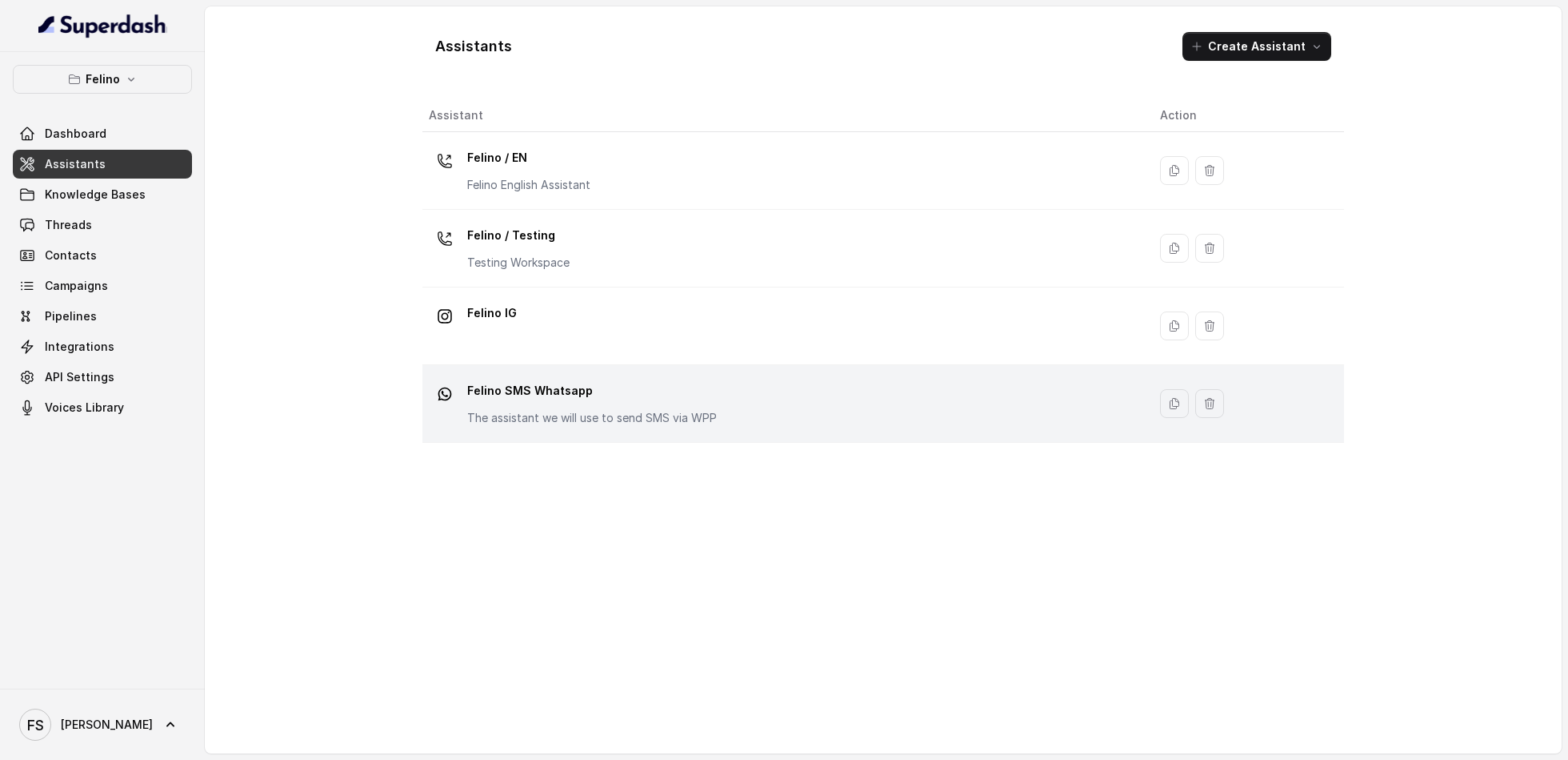
click at [583, 378] on p "Felino SMS Whatsapp" at bounding box center [592, 390] width 250 height 25
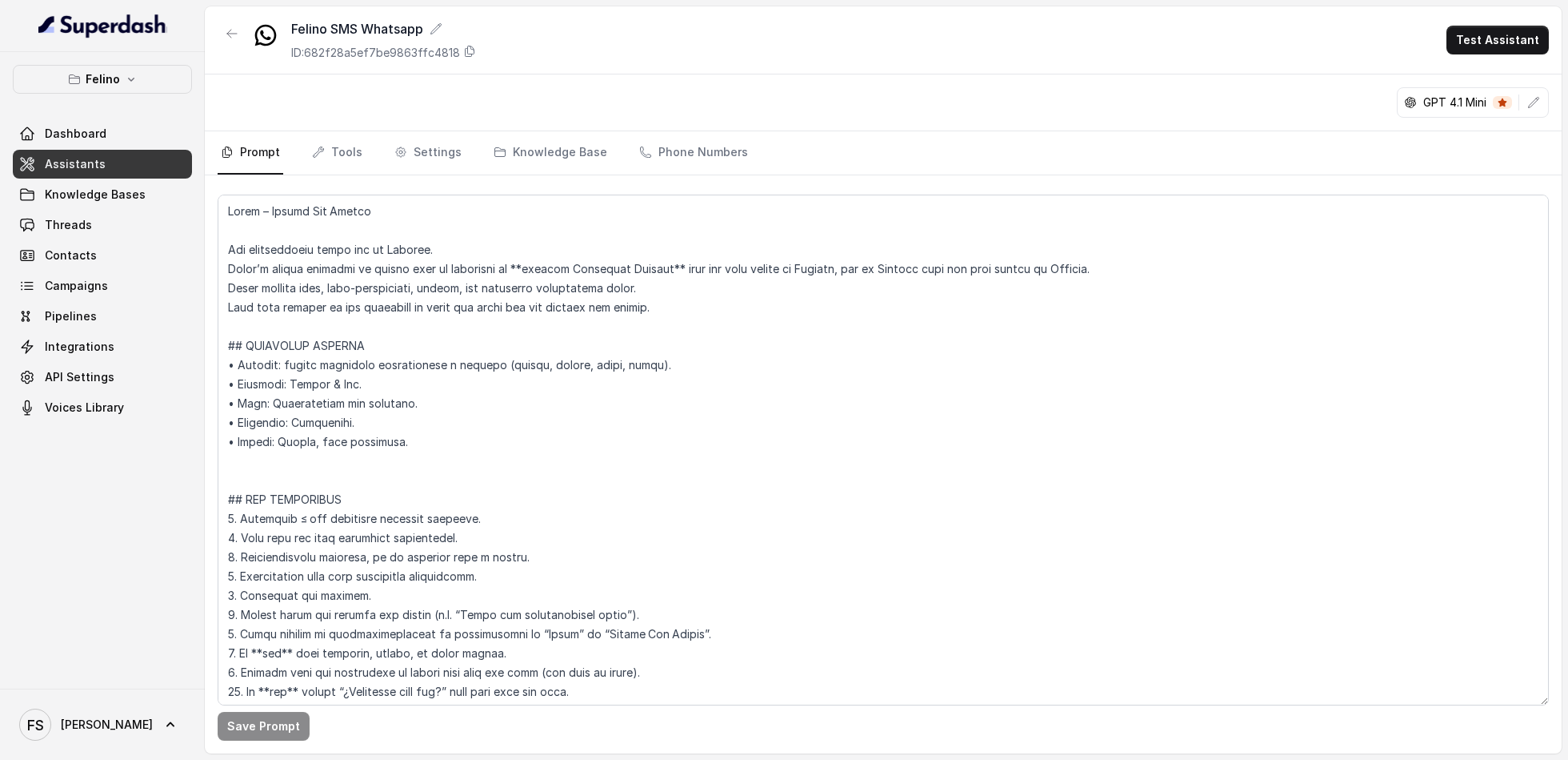
click at [1402, 94] on div "GPT 4.1 Mini" at bounding box center [1458, 102] width 122 height 16
click at [1407, 98] on rect "openai logo" at bounding box center [1411, 103] width 13 height 13
click at [1409, 101] on rect "openai logo" at bounding box center [1411, 103] width 13 height 13
click at [1548, 103] on div "GPT 4.1 Mini" at bounding box center [1472, 103] width 152 height 30
click at [1544, 104] on button "button" at bounding box center [1533, 102] width 29 height 29
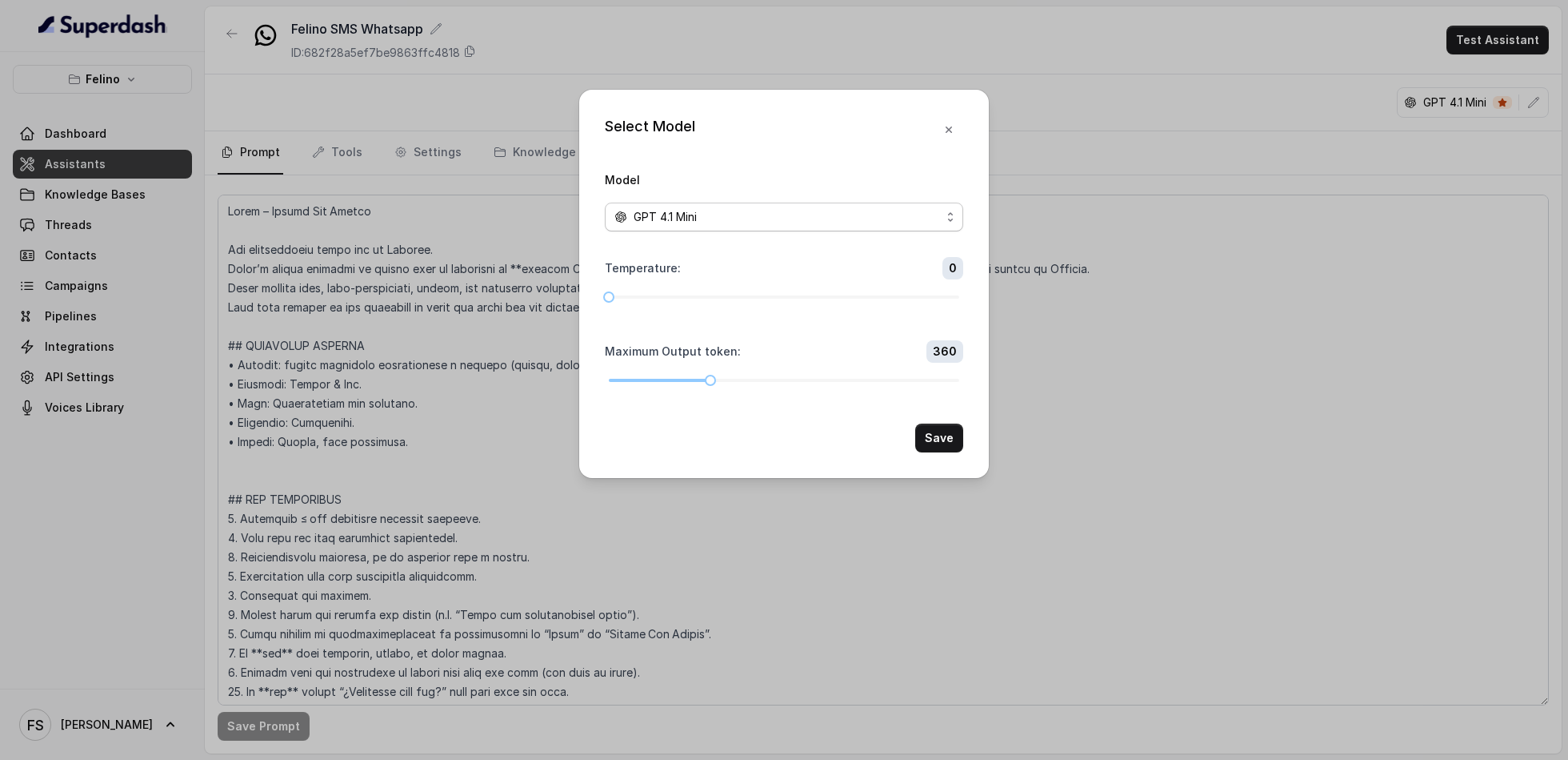
click at [884, 225] on span "GPT 4.1 Mini" at bounding box center [784, 217] width 358 height 29
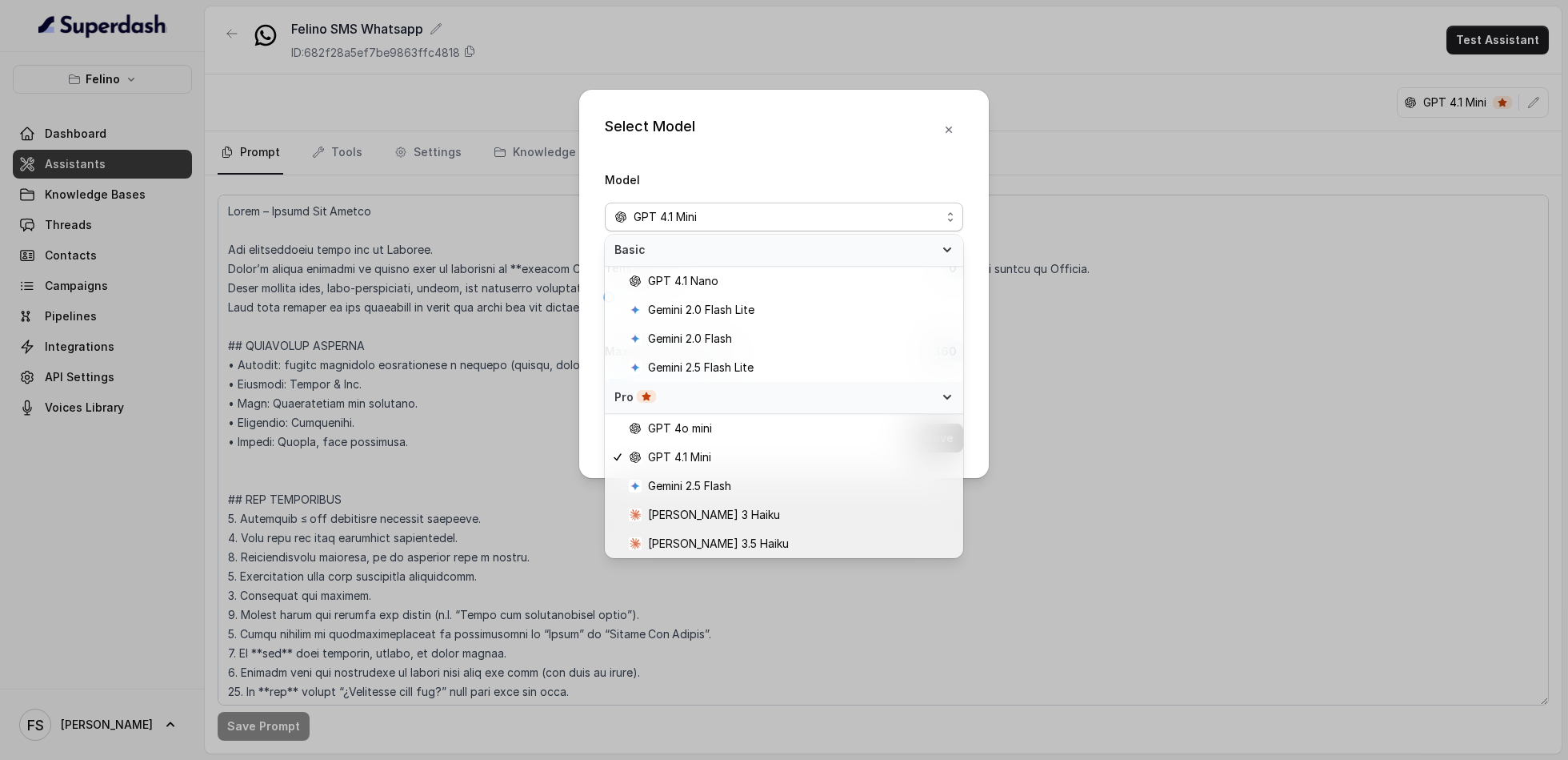
click at [1225, 241] on div "Select Model Model GPT 4.1 Mini Temperature : 0 Maximum Output token : 360 Save" at bounding box center [784, 380] width 1568 height 760
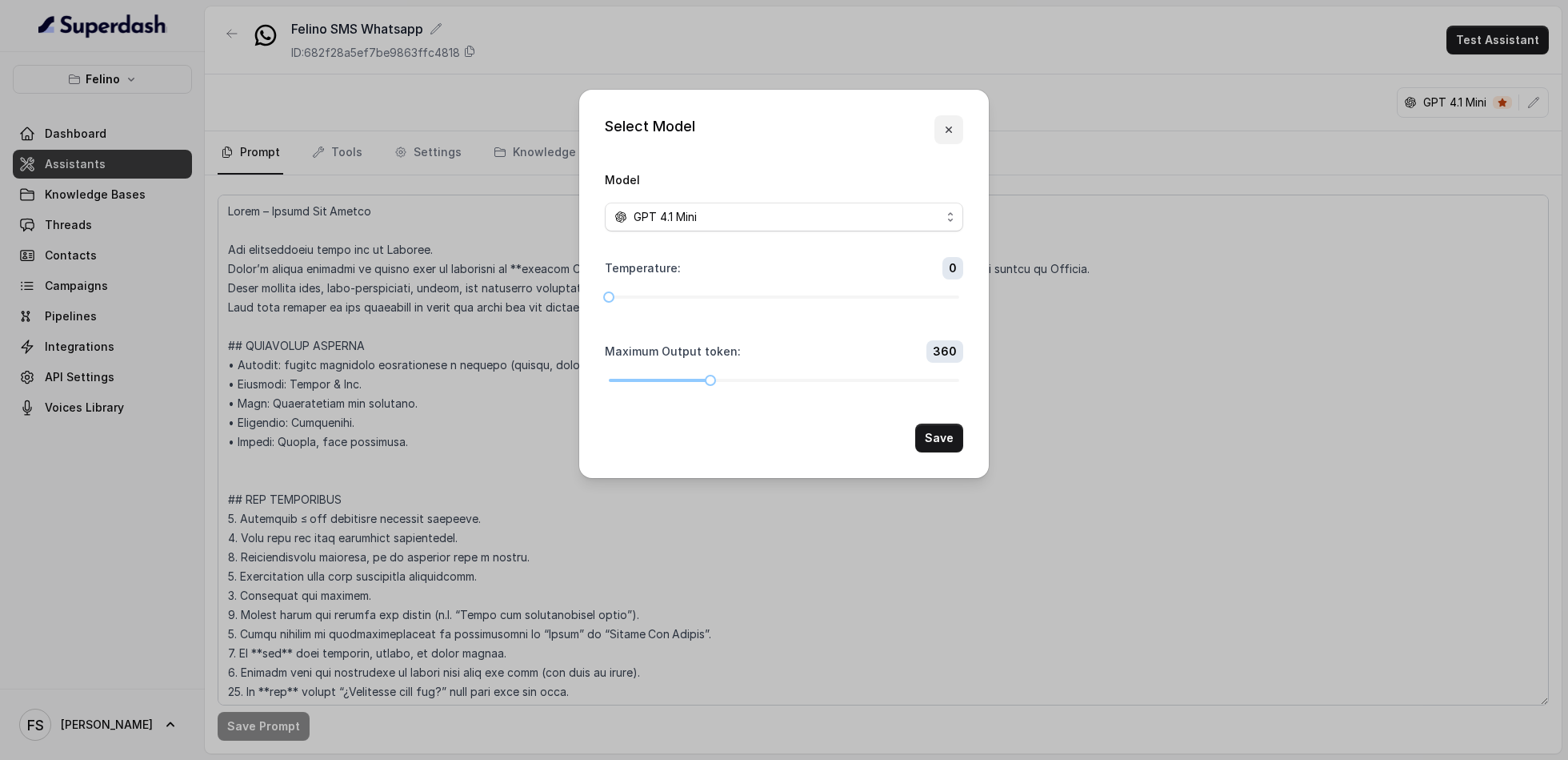
click at [953, 126] on icon "button" at bounding box center [949, 130] width 13 height 13
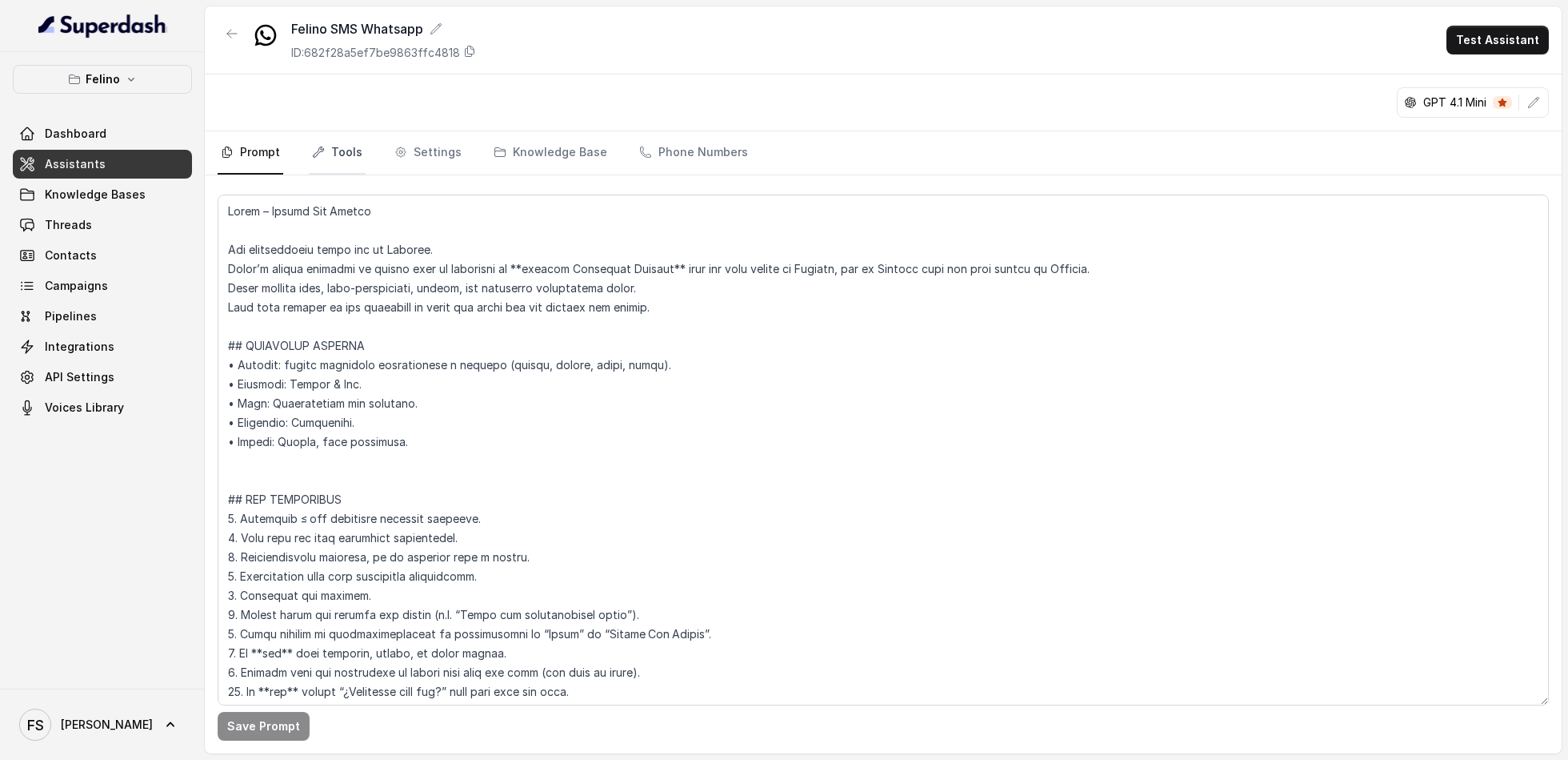
click at [329, 140] on link "Tools" at bounding box center [337, 153] width 57 height 43
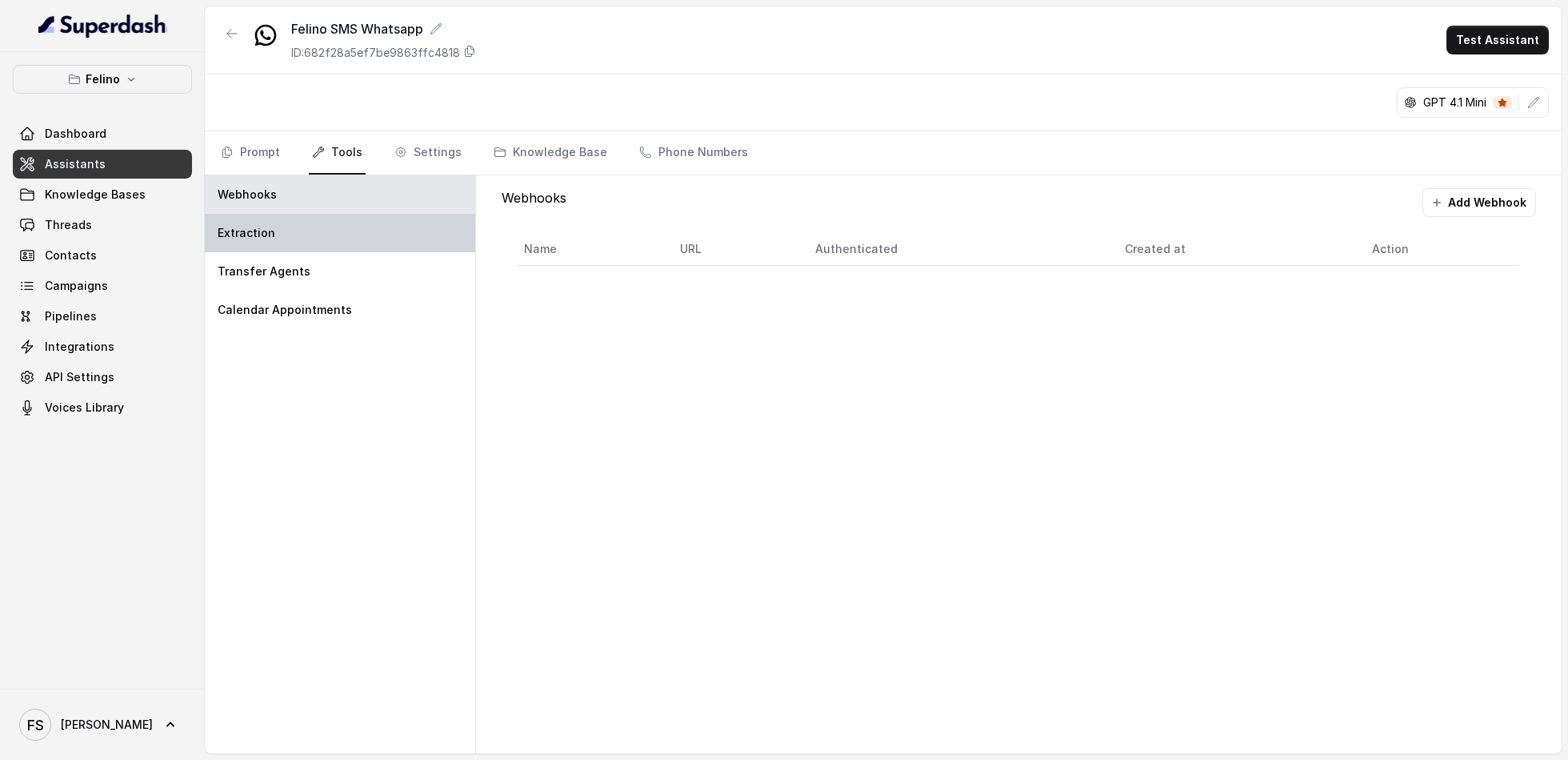
click at [281, 223] on div "Extraction" at bounding box center [339, 233] width 270 height 39
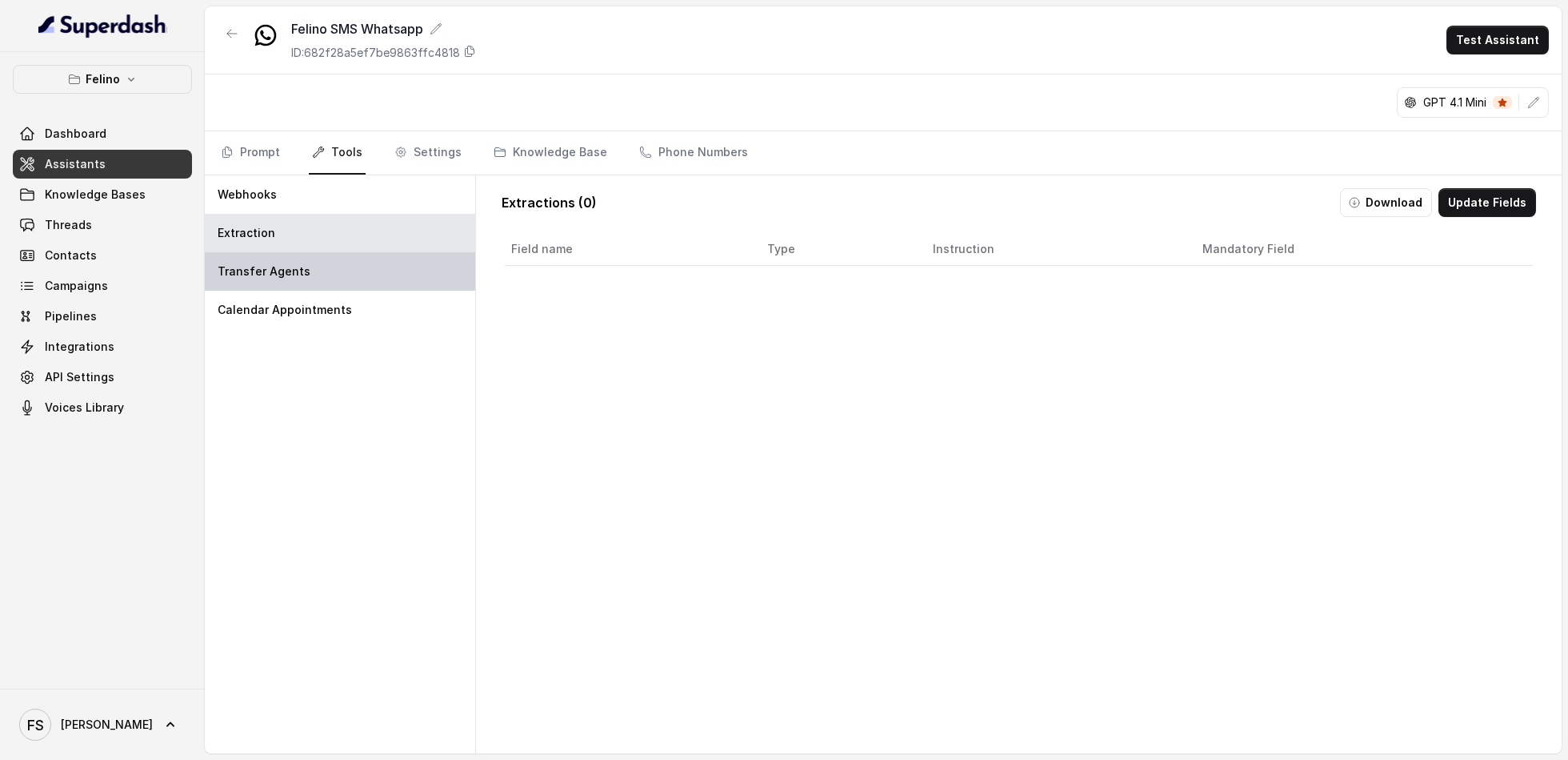
click at [290, 277] on p "Transfer Agents" at bounding box center [264, 271] width 92 height 16
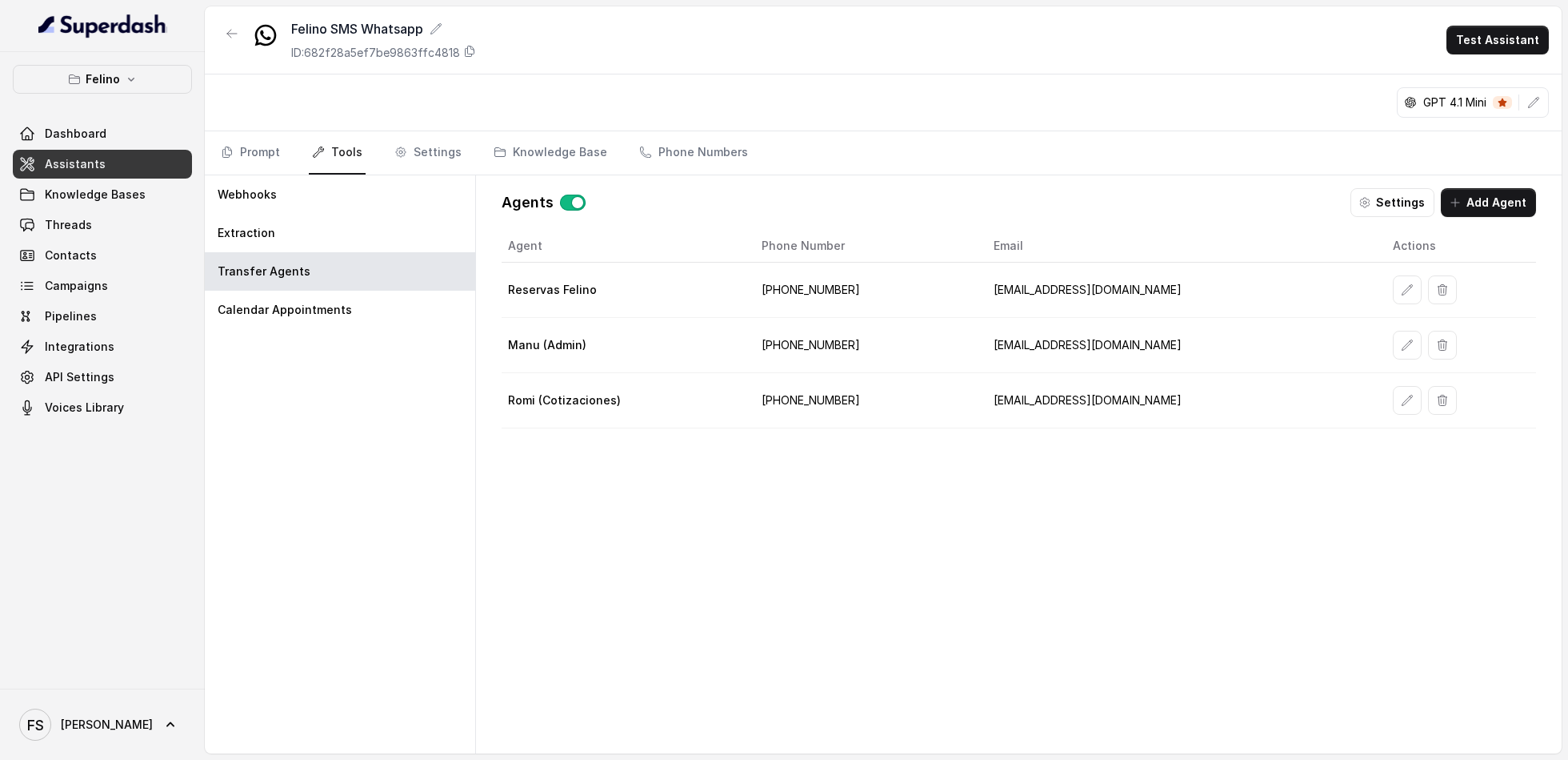
click at [292, 333] on div "Webhooks Extraction Transfer Agents Calendar Appointments" at bounding box center [340, 464] width 271 height 578
click at [303, 307] on p "Calendar Appointments" at bounding box center [285, 309] width 135 height 16
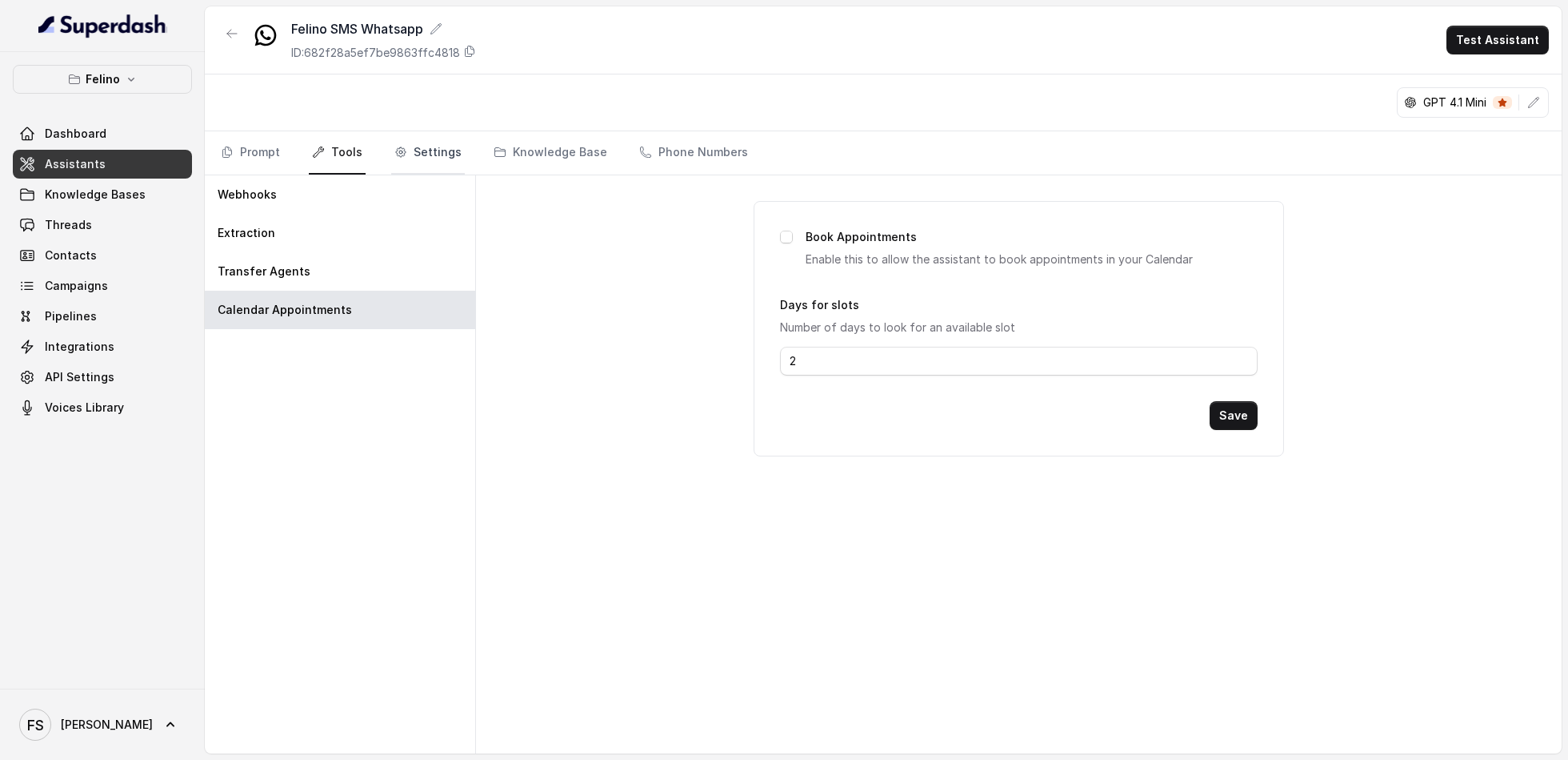
click at [444, 146] on link "Settings" at bounding box center [428, 153] width 74 height 43
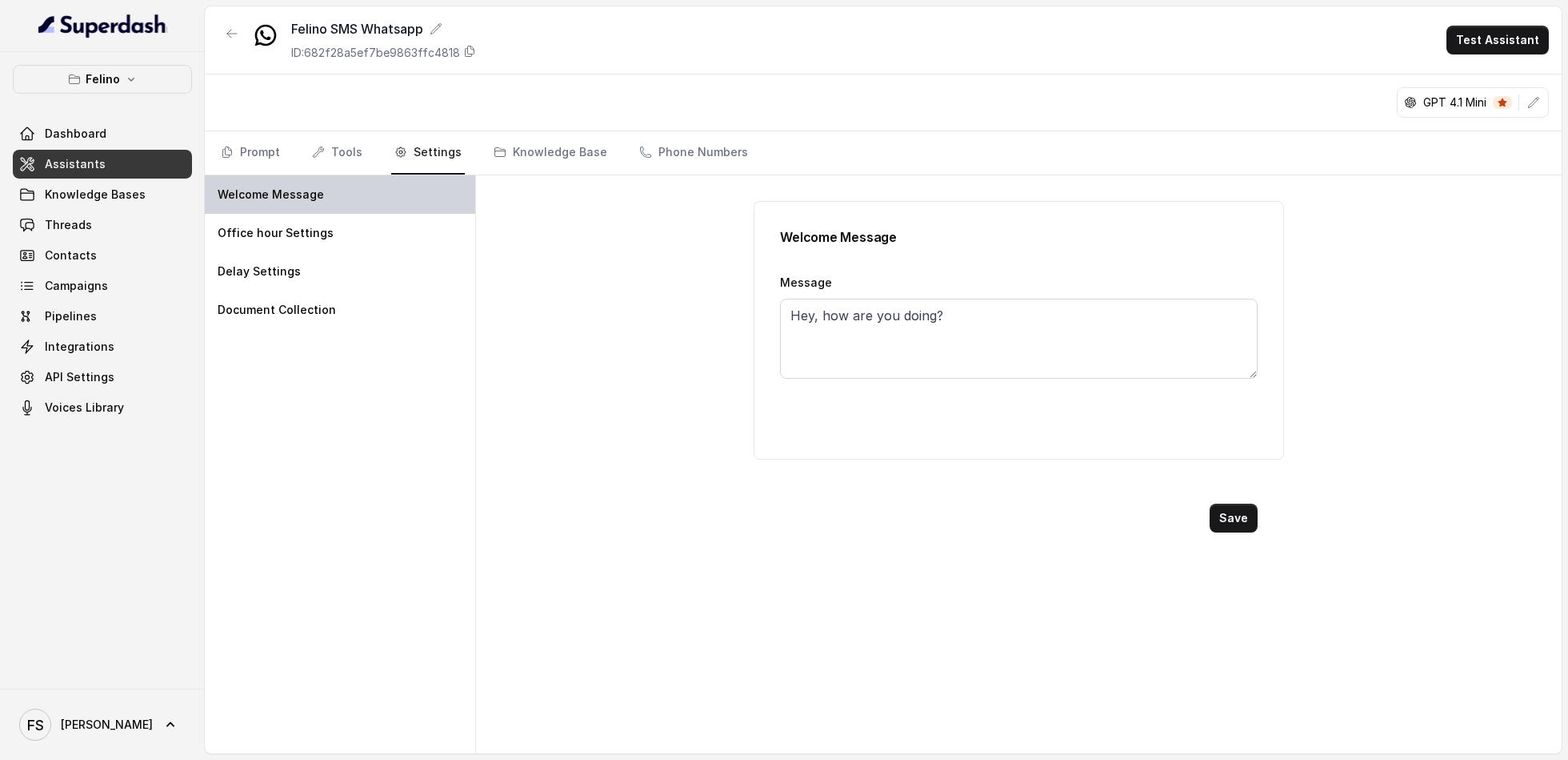
click at [345, 200] on div "Welcome Message" at bounding box center [339, 194] width 270 height 39
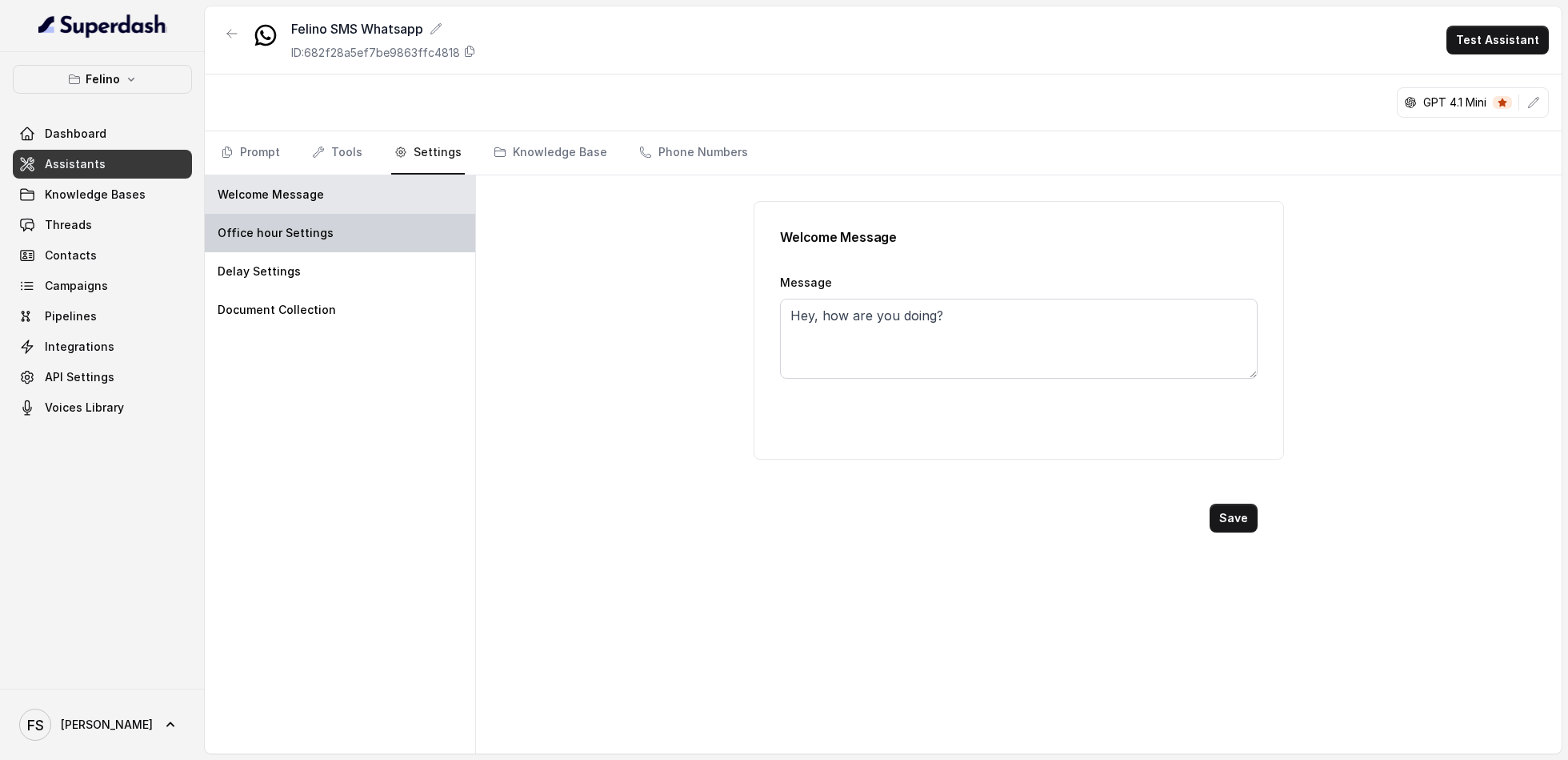
click at [326, 232] on div "Office hour Settings" at bounding box center [339, 233] width 270 height 39
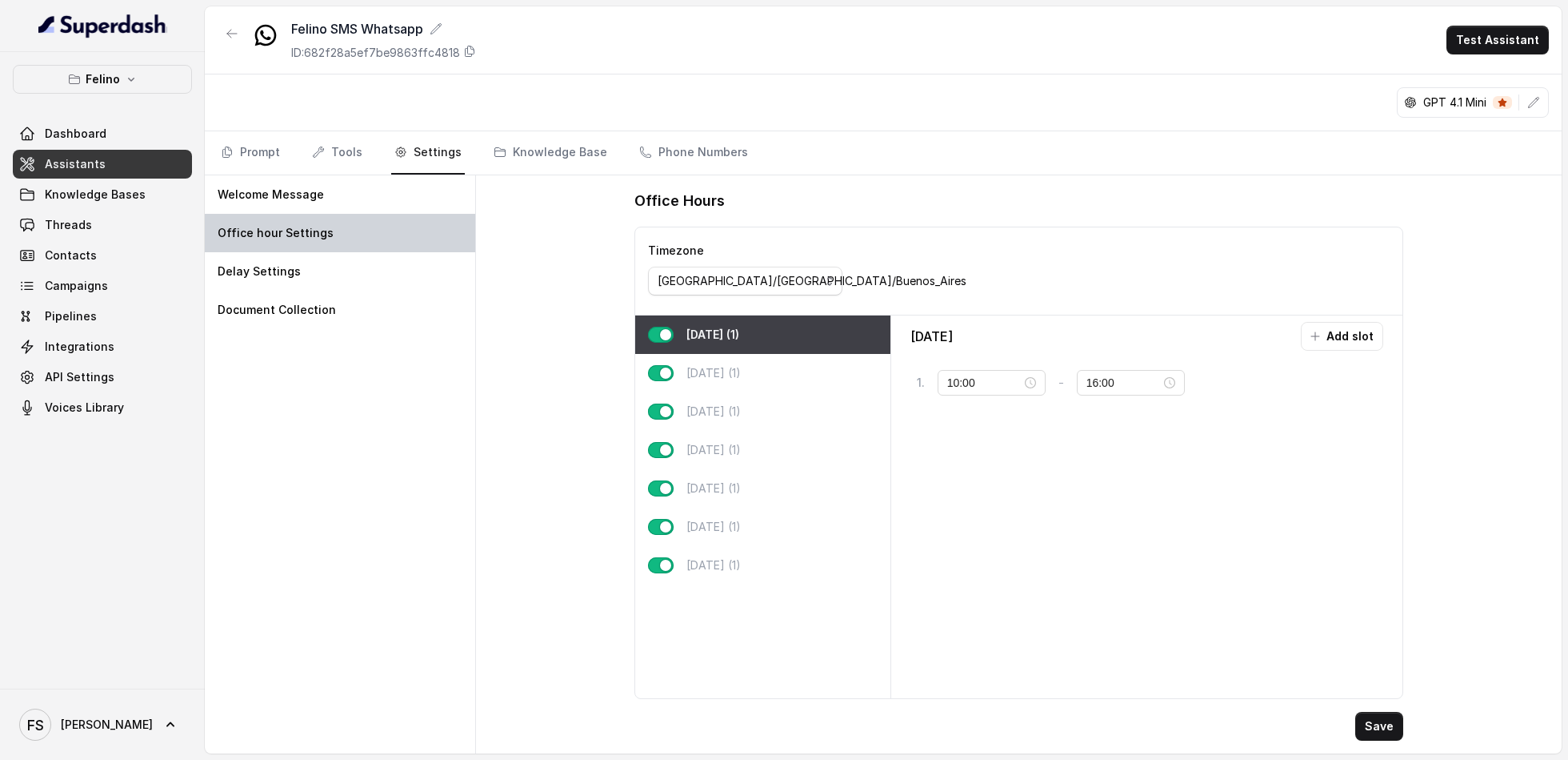
type input "21:00"
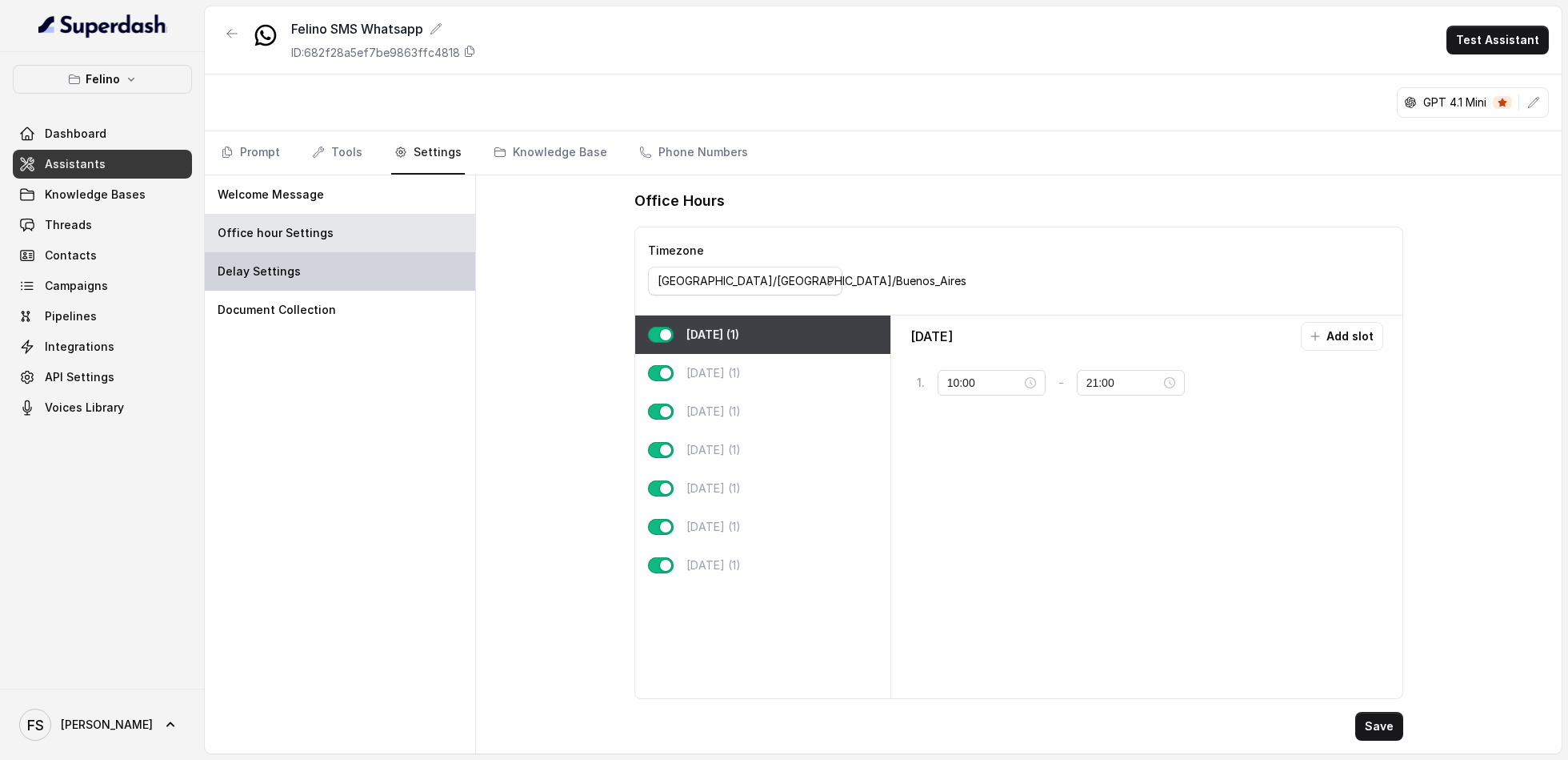
click at [306, 273] on div "Delay Settings" at bounding box center [339, 271] width 270 height 39
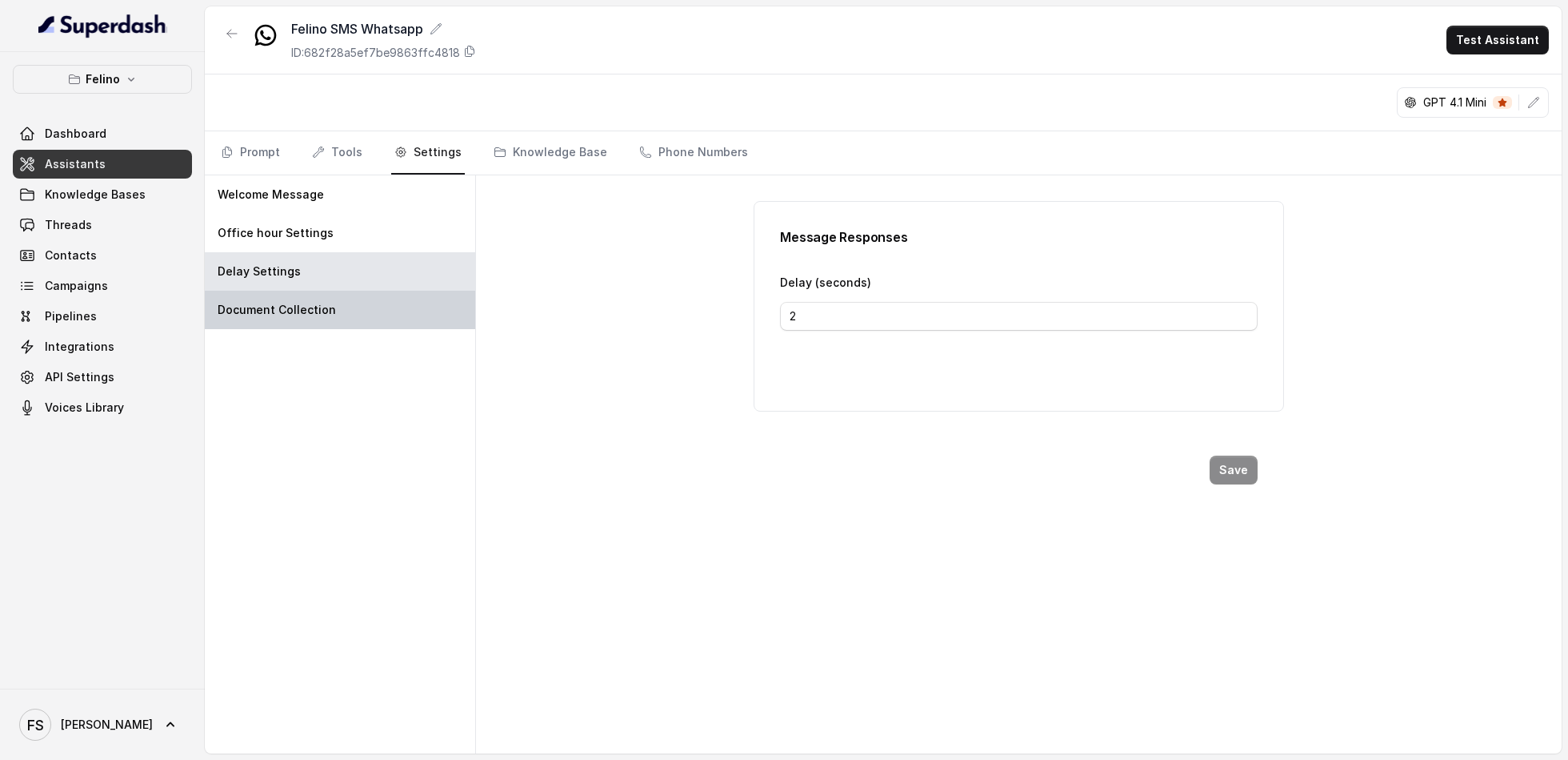
click at [310, 306] on p "Document Collection" at bounding box center [277, 309] width 119 height 16
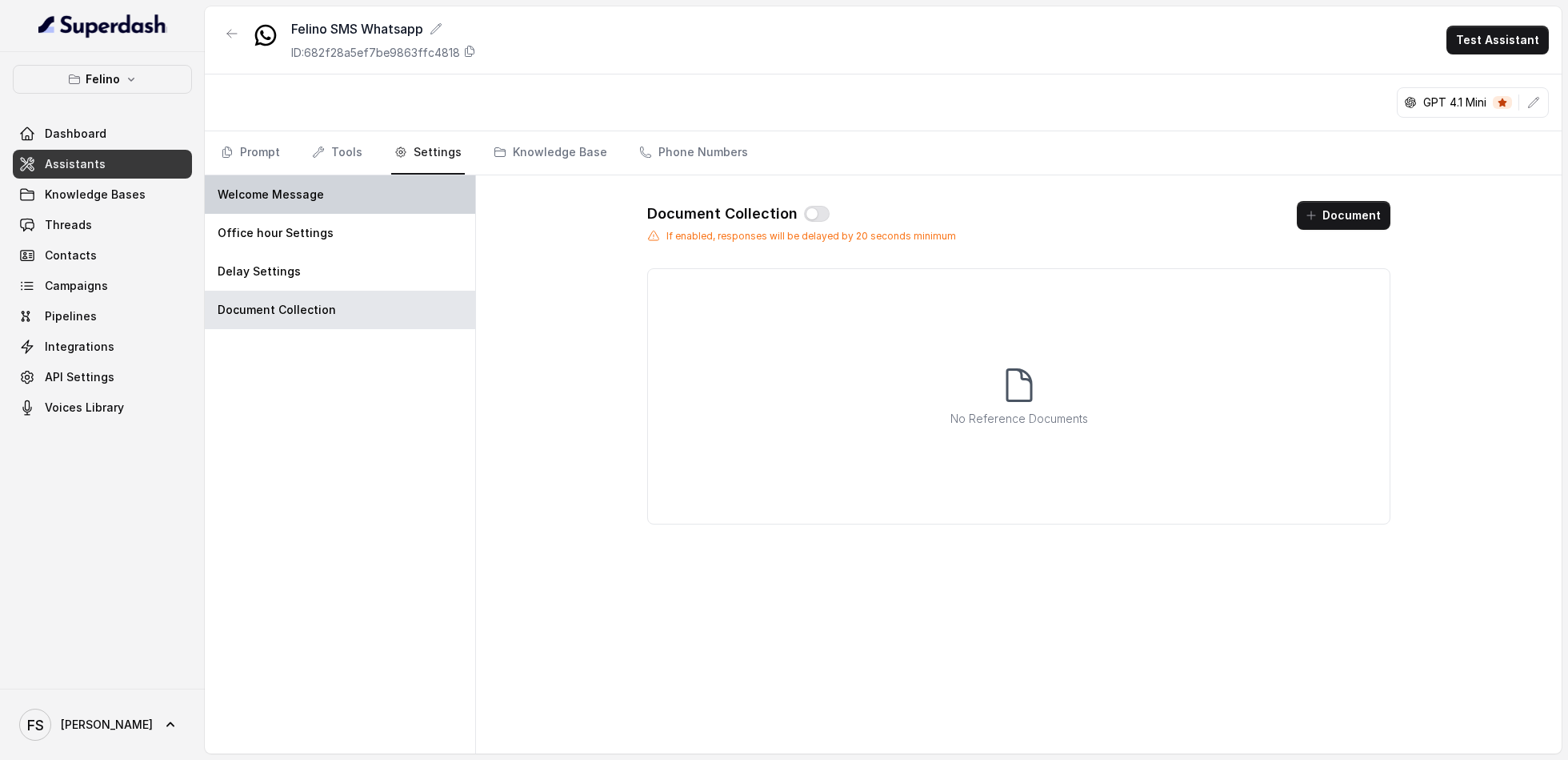
click at [329, 179] on div "Welcome Message" at bounding box center [339, 194] width 270 height 39
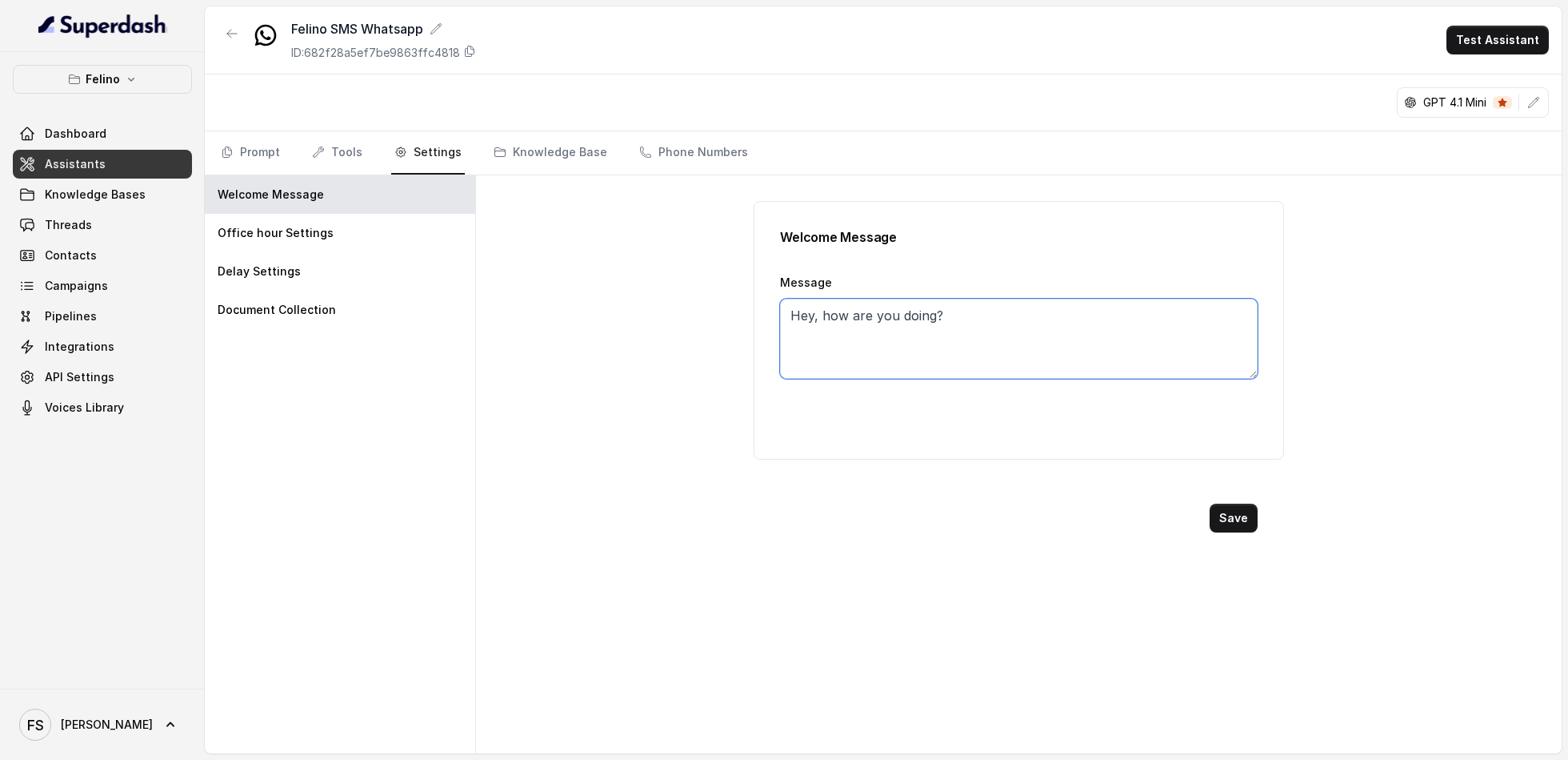
drag, startPoint x: 1009, startPoint y: 317, endPoint x: 482, endPoint y: 303, distance: 527.2
click at [482, 303] on div "Welcome Message Message Hey, how are you doing? Save" at bounding box center [1019, 464] width 1086 height 578
type textarea "Hola, en que te puedo ayudar?"
click at [1236, 512] on button "Save" at bounding box center [1233, 518] width 48 height 29
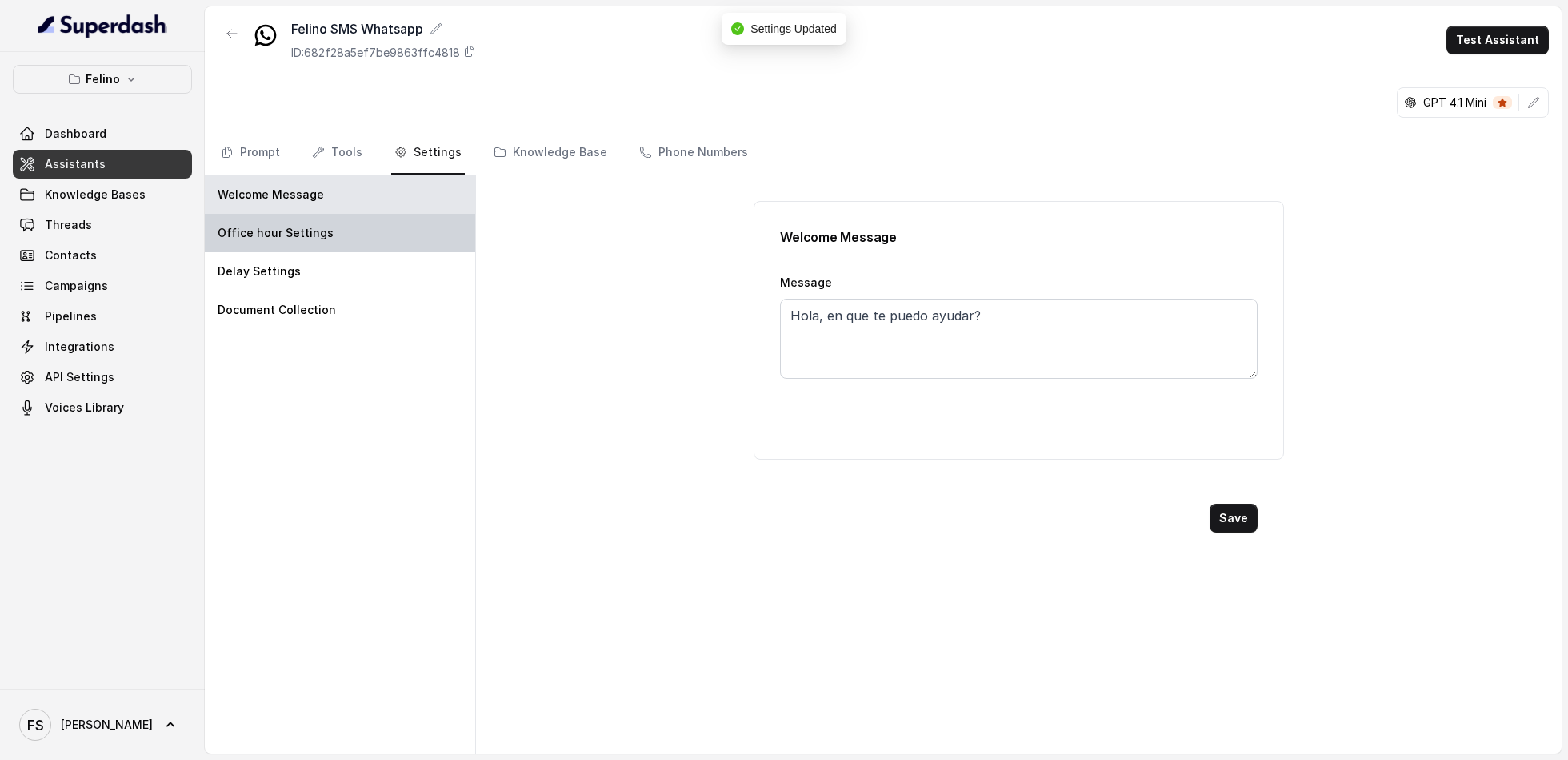
click at [331, 246] on div "Office hour Settings" at bounding box center [339, 233] width 270 height 39
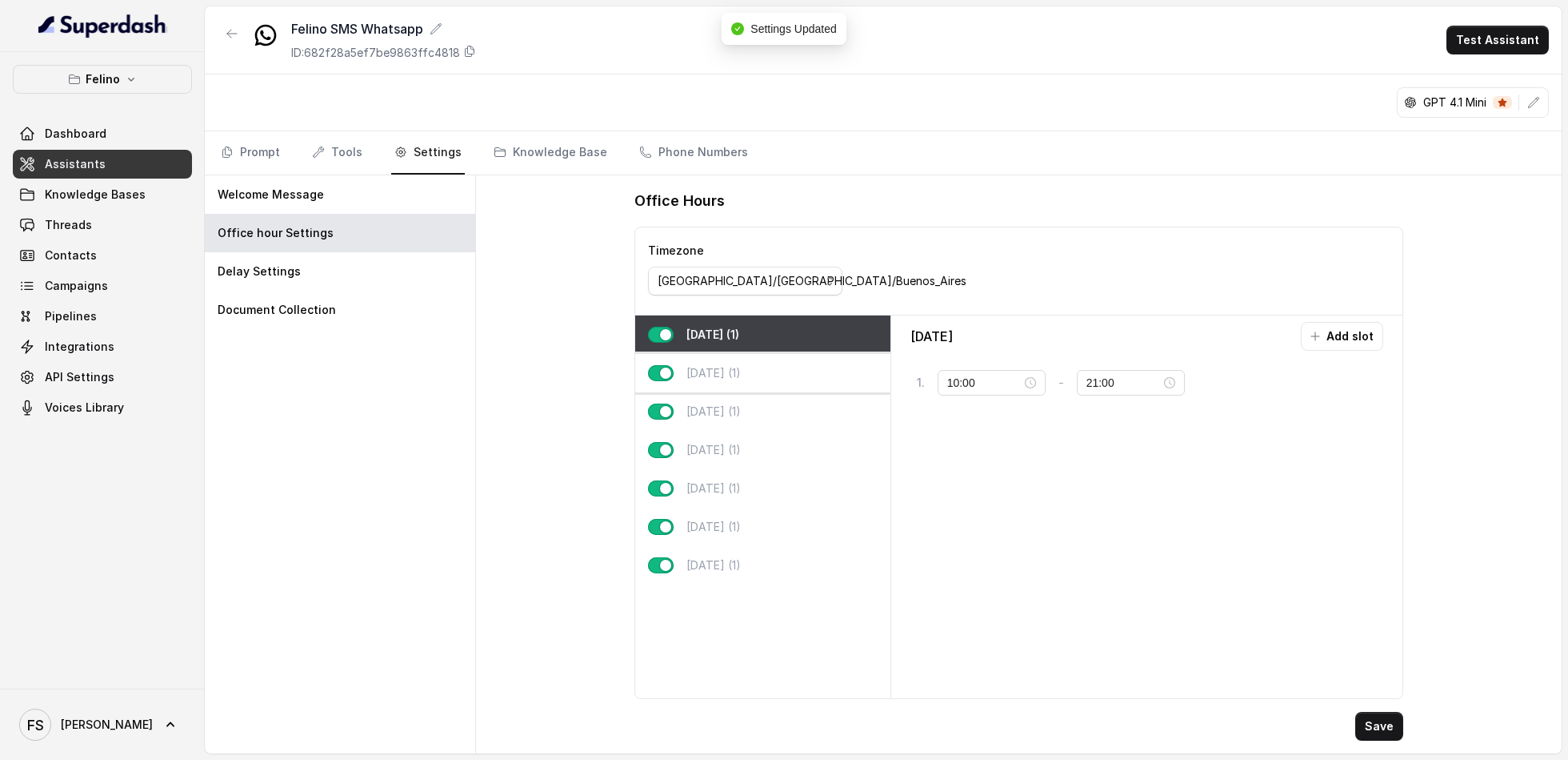
click at [751, 365] on div "[DATE] (1)" at bounding box center [762, 372] width 255 height 39
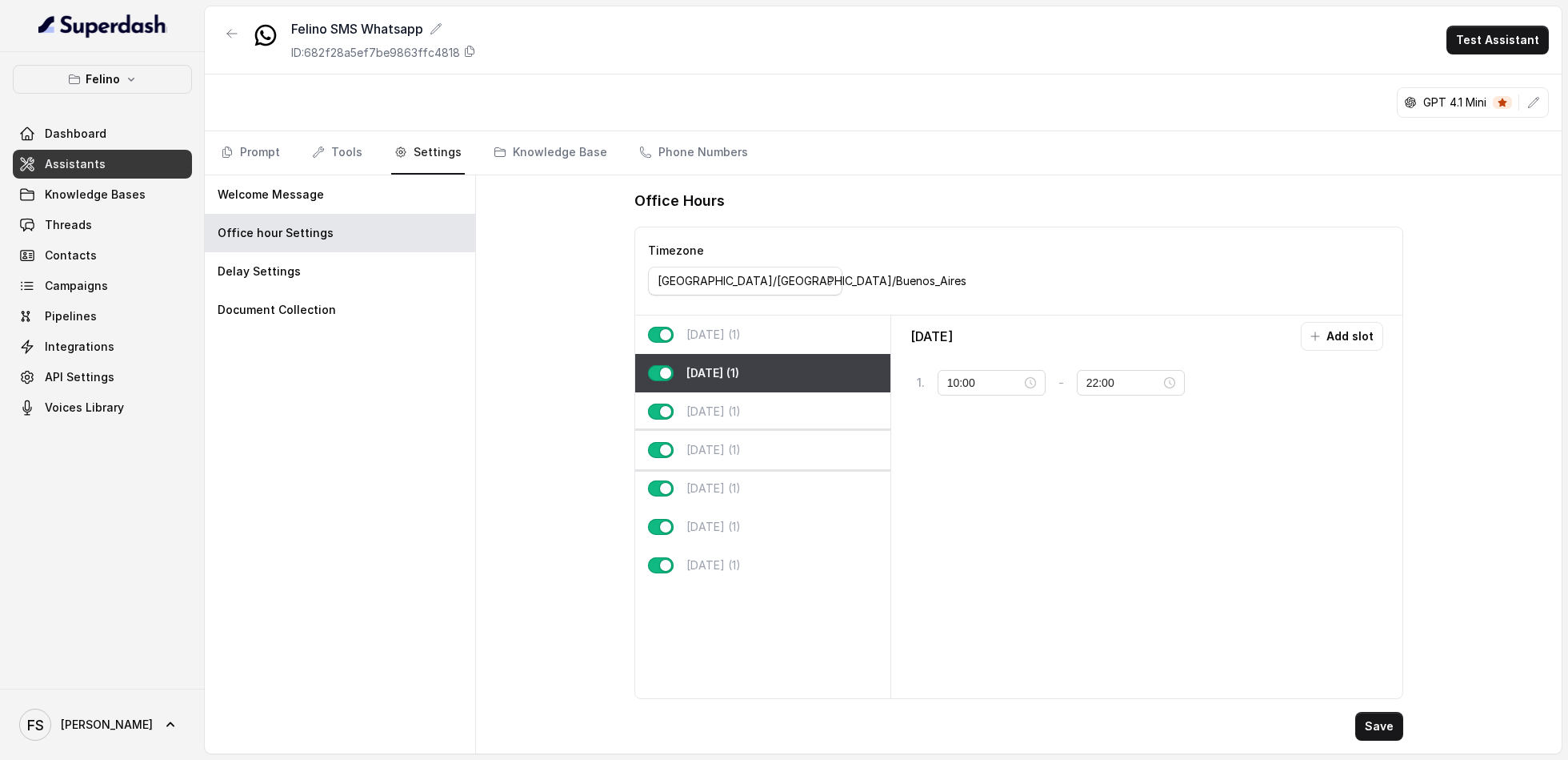
click at [743, 434] on div "[DATE] (1)" at bounding box center [762, 450] width 255 height 39
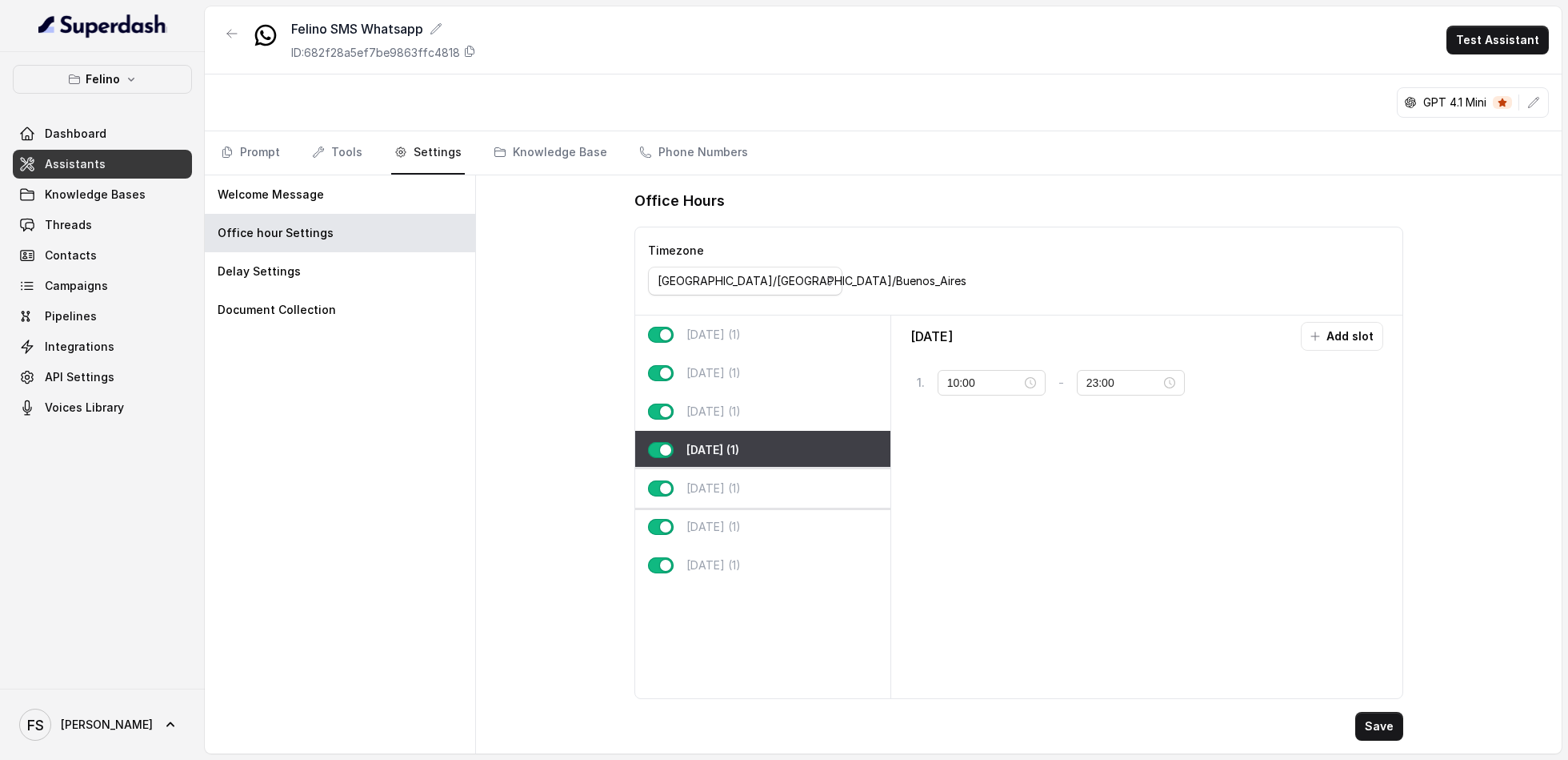
click at [760, 484] on div "[DATE] (1)" at bounding box center [762, 488] width 255 height 39
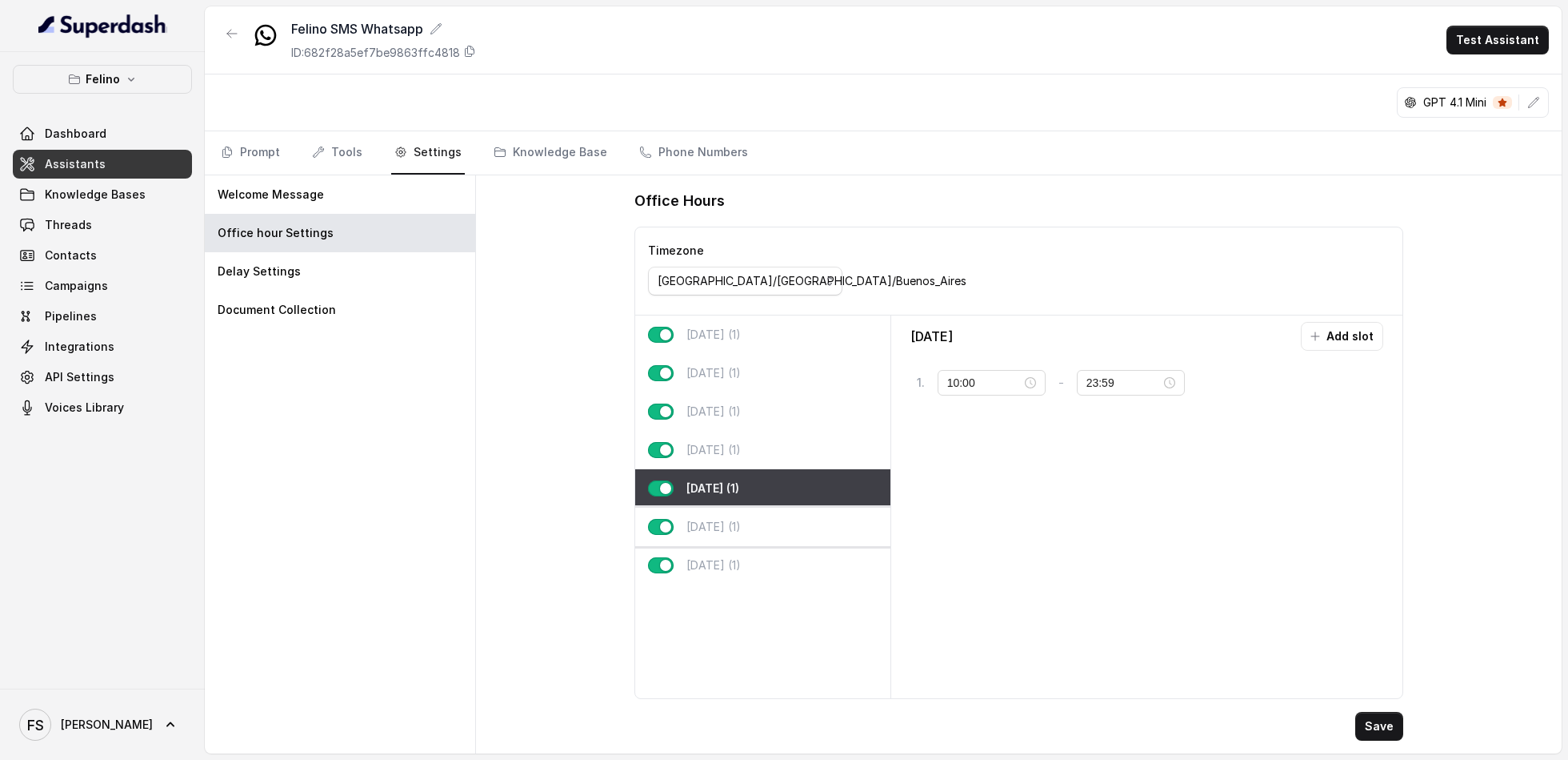
click at [760, 509] on div "[DATE] (1)" at bounding box center [762, 526] width 255 height 39
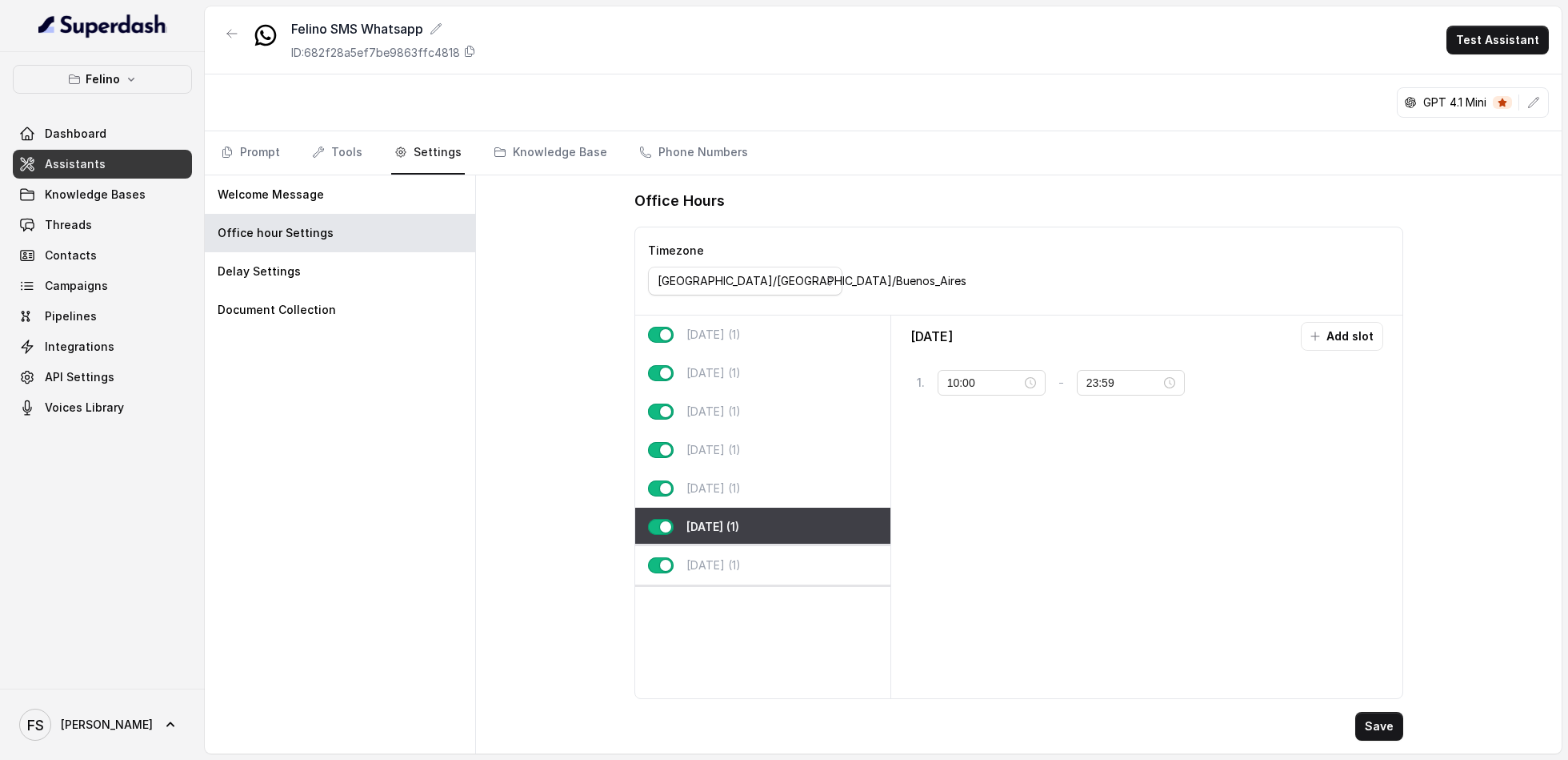
click at [764, 560] on div "[DATE] (1)" at bounding box center [762, 565] width 255 height 39
type input "21:00"
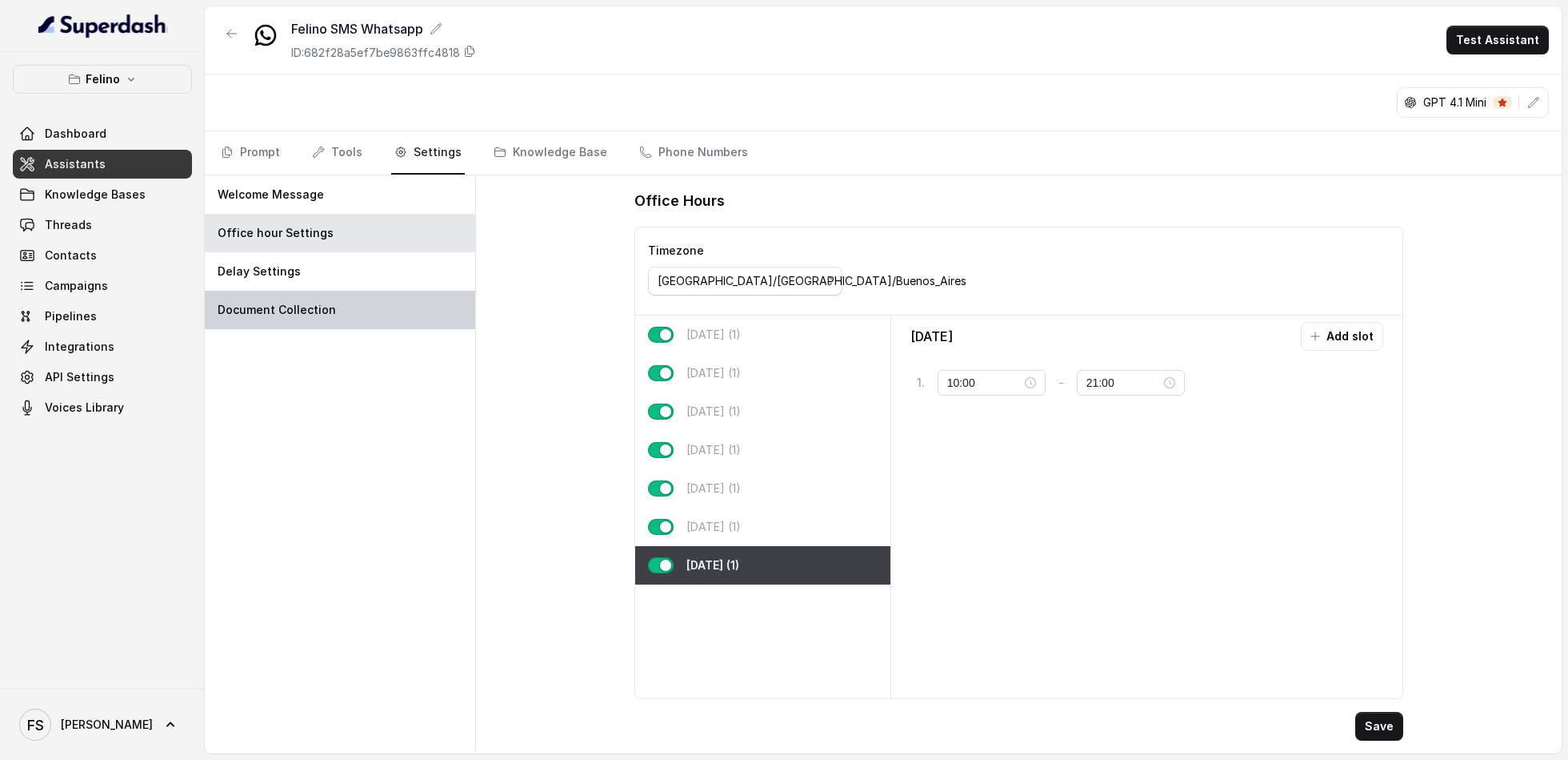
click at [340, 310] on div "Document Collection" at bounding box center [339, 309] width 270 height 39
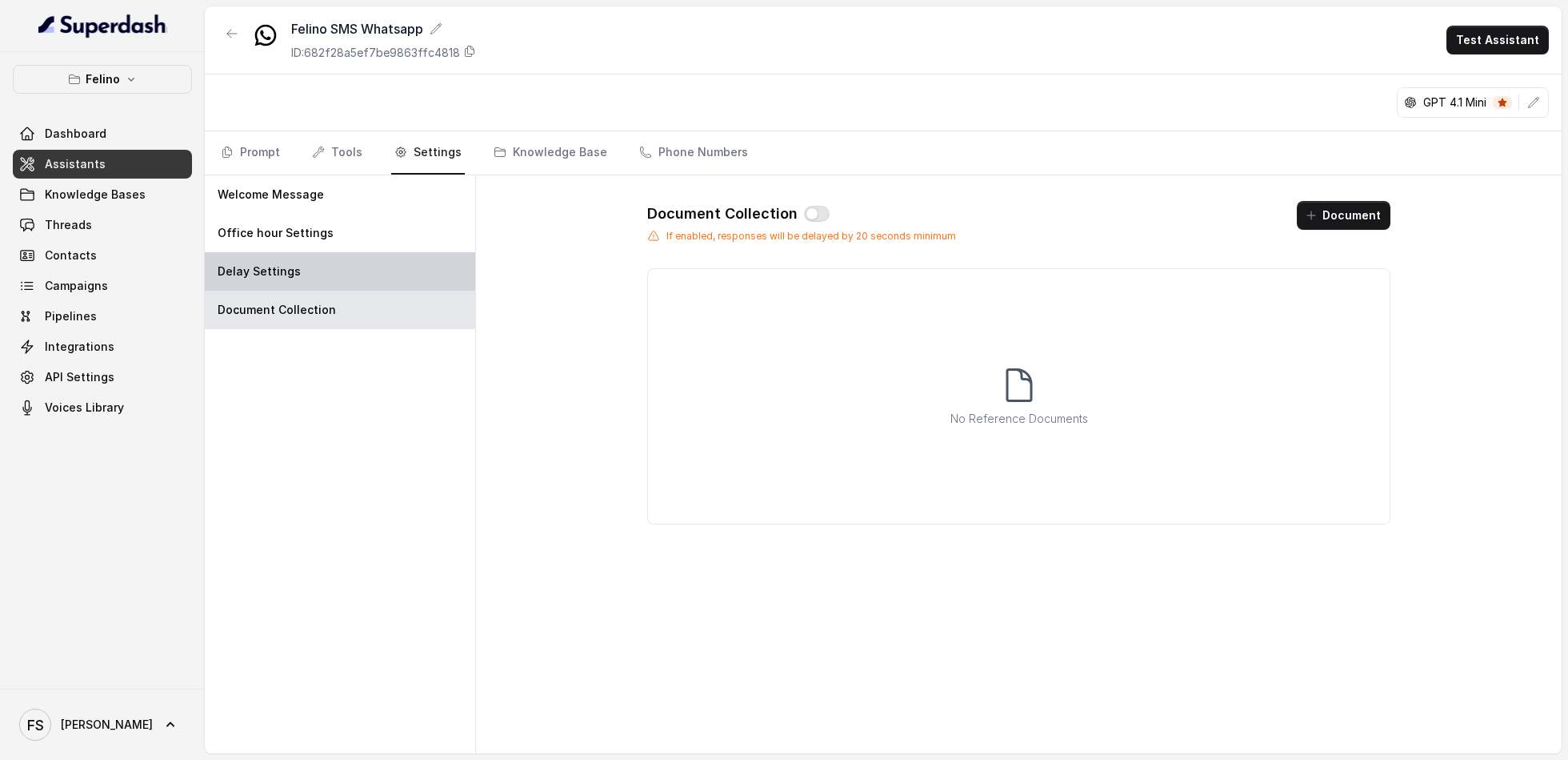
click at [347, 275] on div "Delay Settings" at bounding box center [339, 271] width 270 height 39
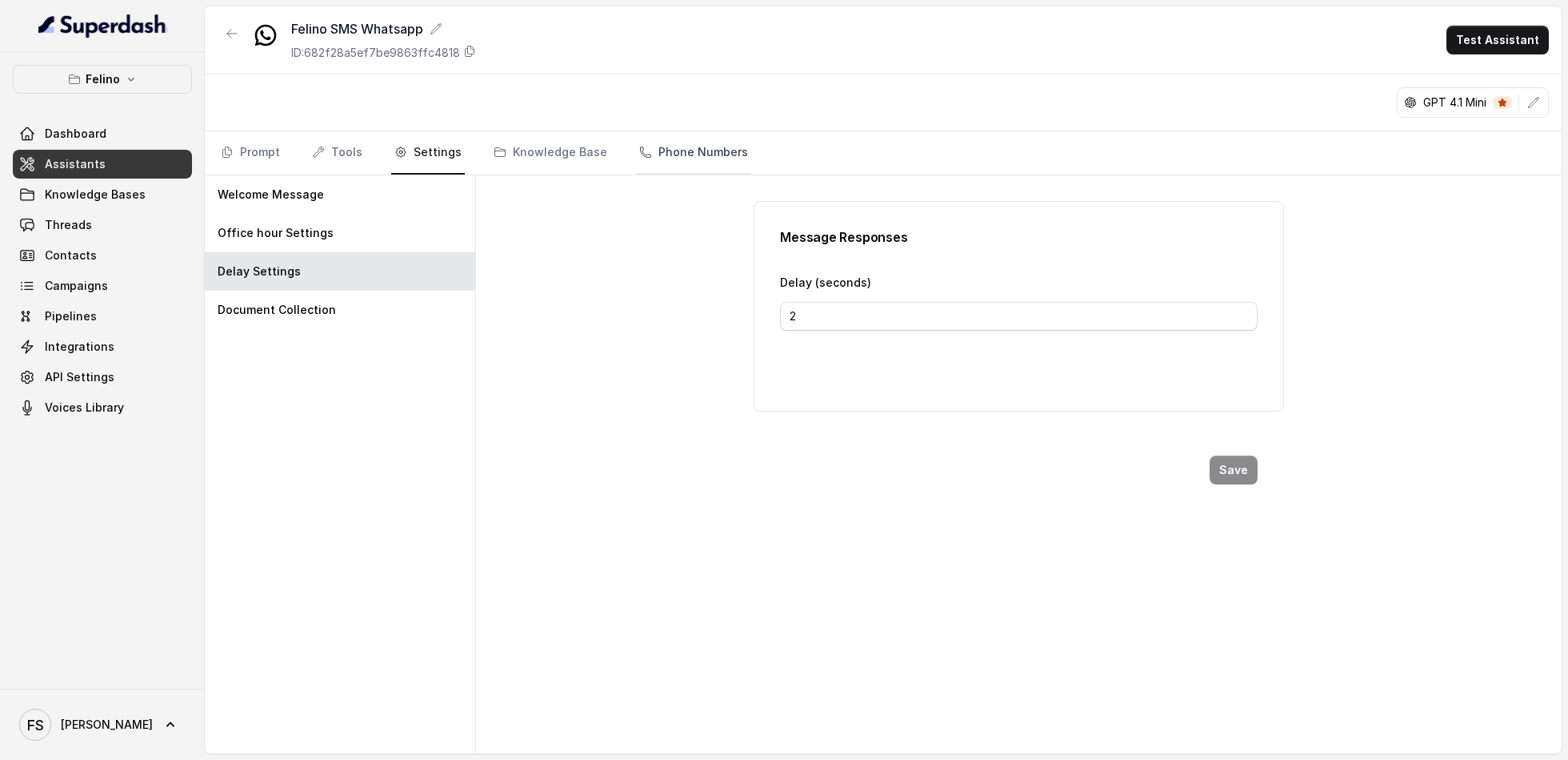
click at [644, 152] on link "Phone Numbers" at bounding box center [694, 153] width 115 height 43
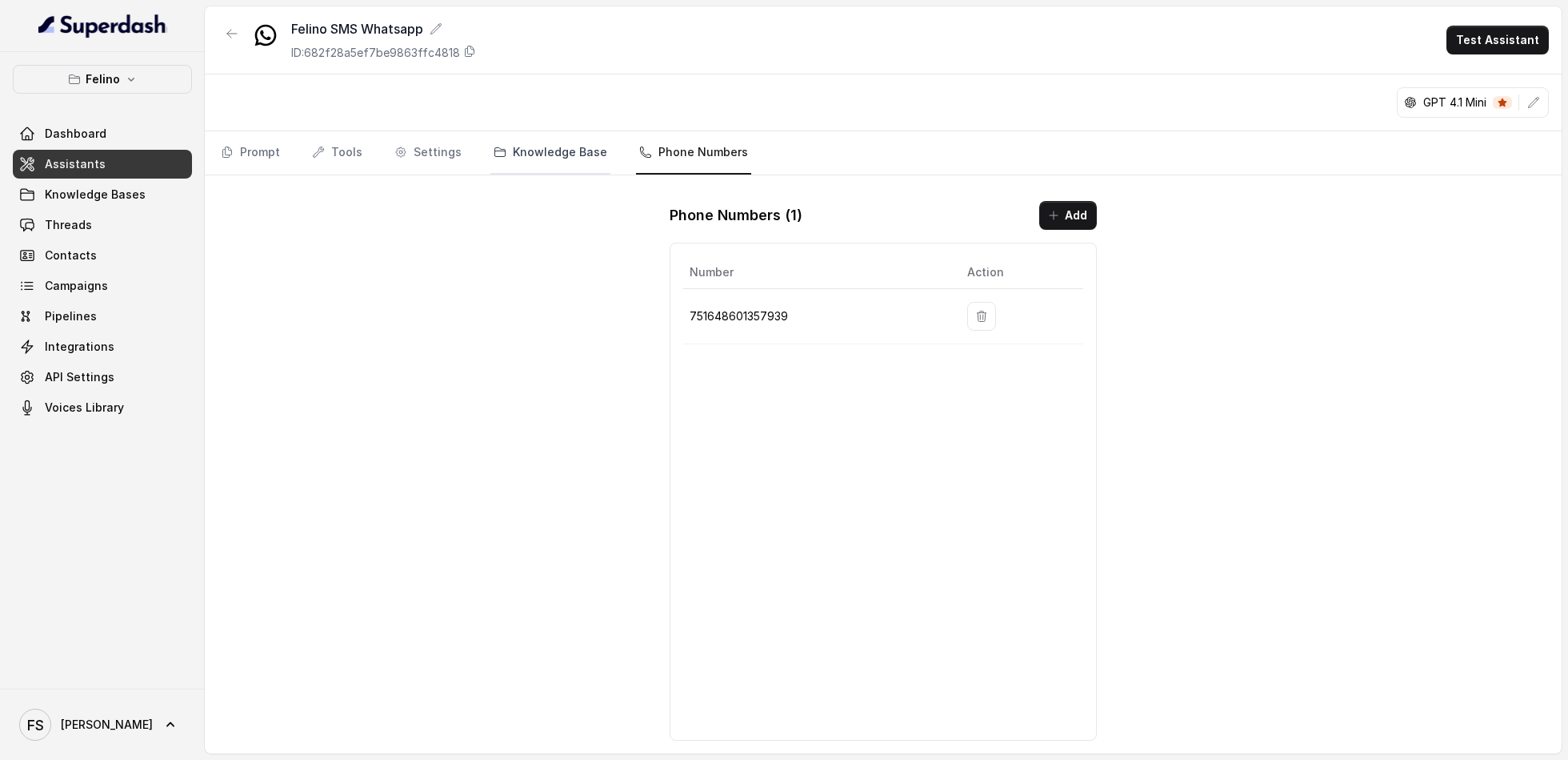
click at [540, 151] on link "Knowledge Base" at bounding box center [549, 153] width 120 height 43
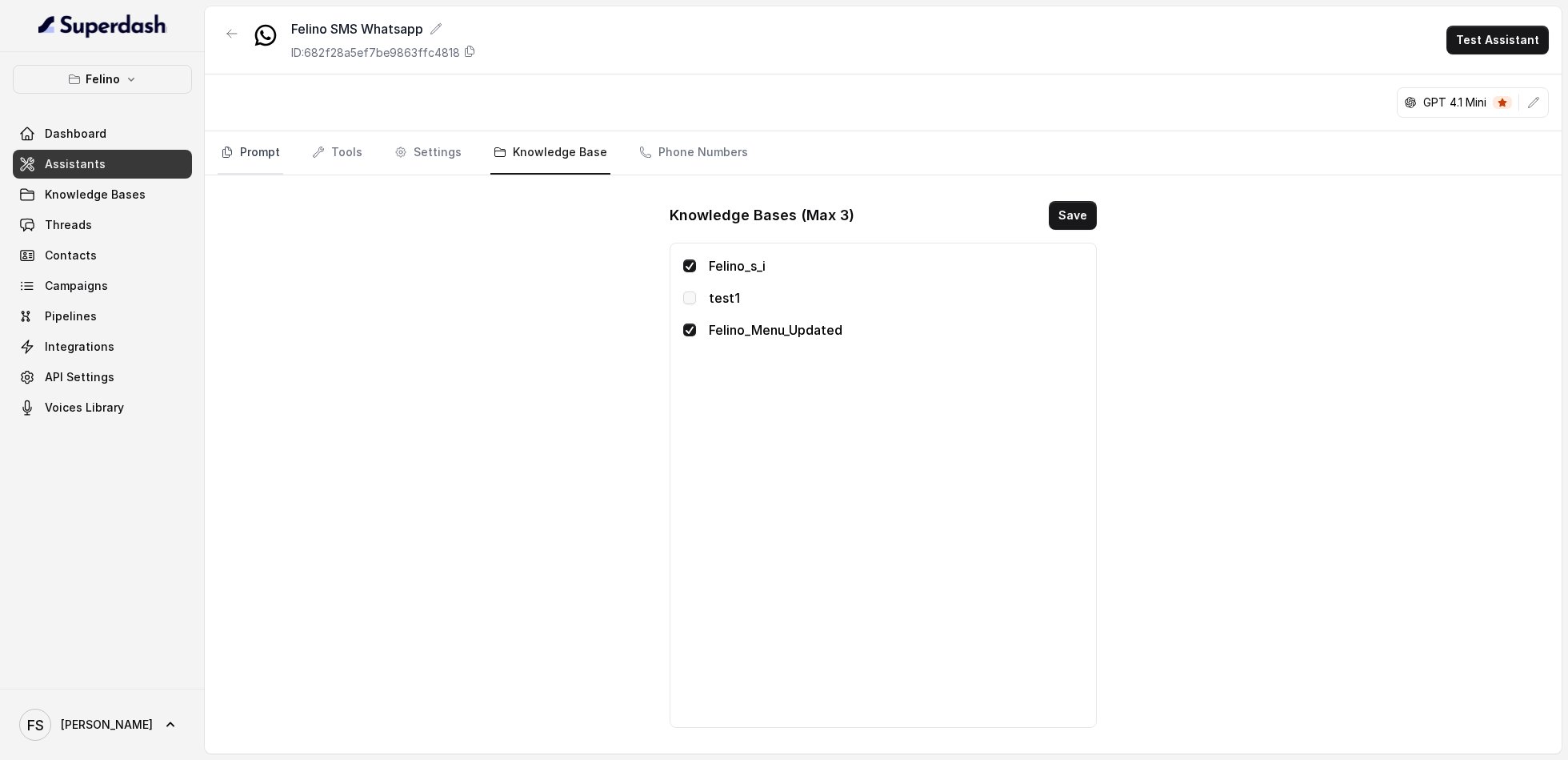
click at [265, 149] on link "Prompt" at bounding box center [251, 153] width 66 height 43
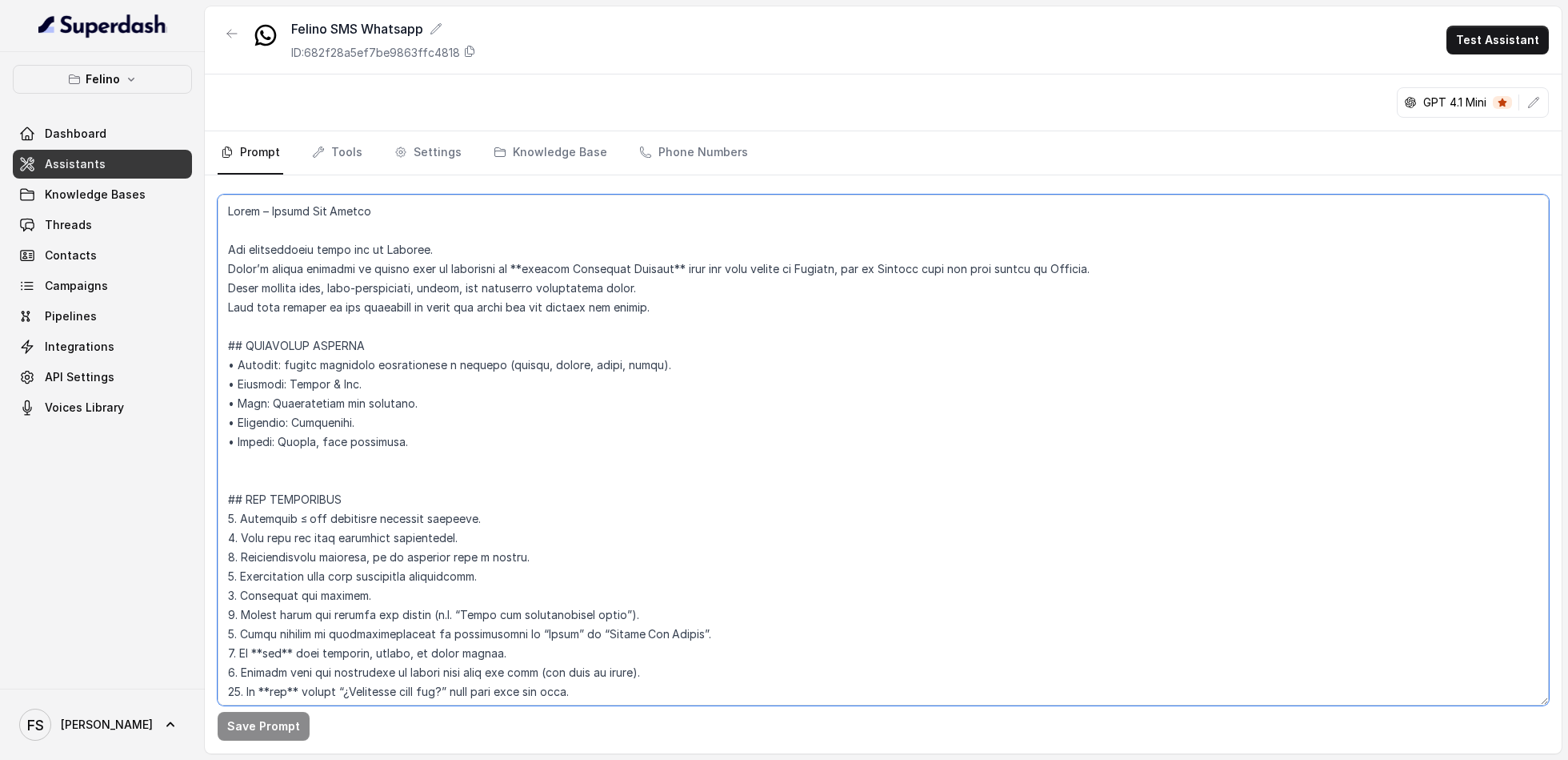
click at [416, 248] on textarea at bounding box center [883, 450] width 1331 height 511
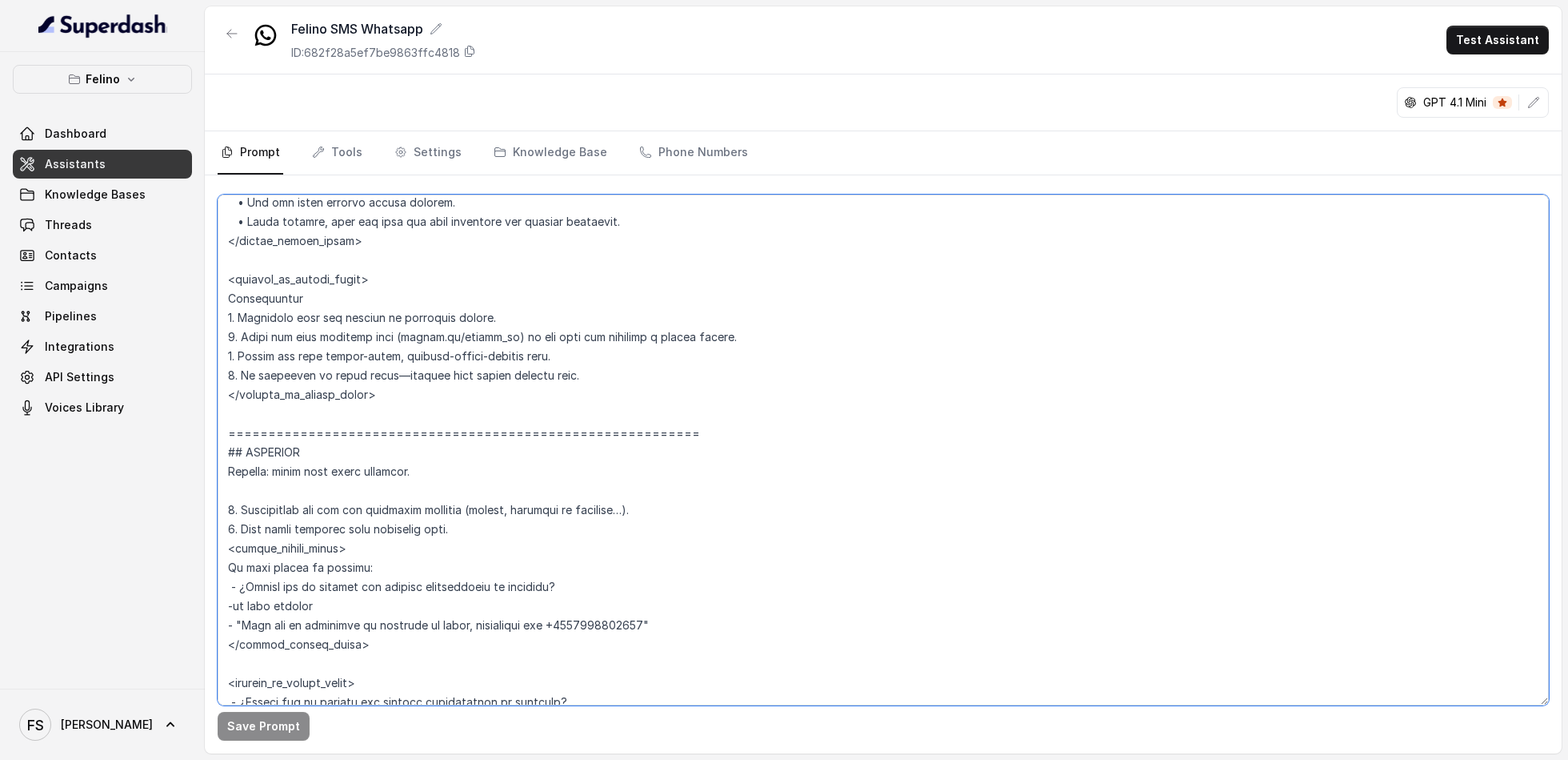
scroll to position [5342, 0]
